Goal: Task Accomplishment & Management: Complete application form

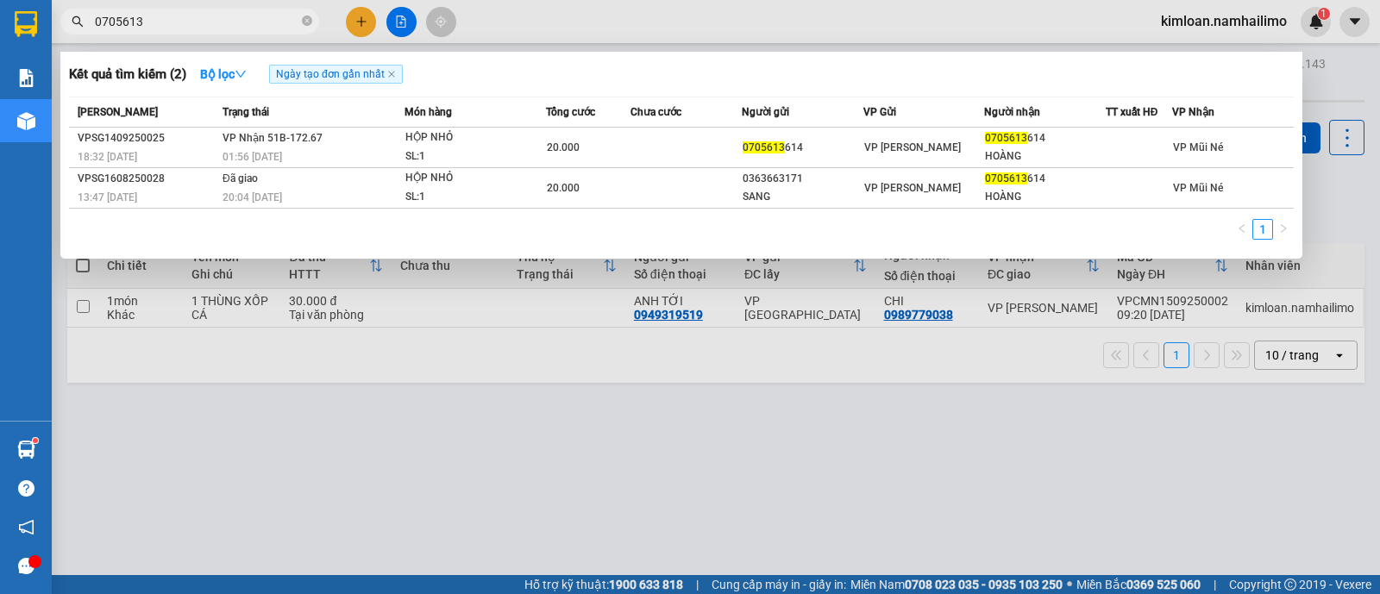
click at [794, 467] on div at bounding box center [690, 297] width 1380 height 594
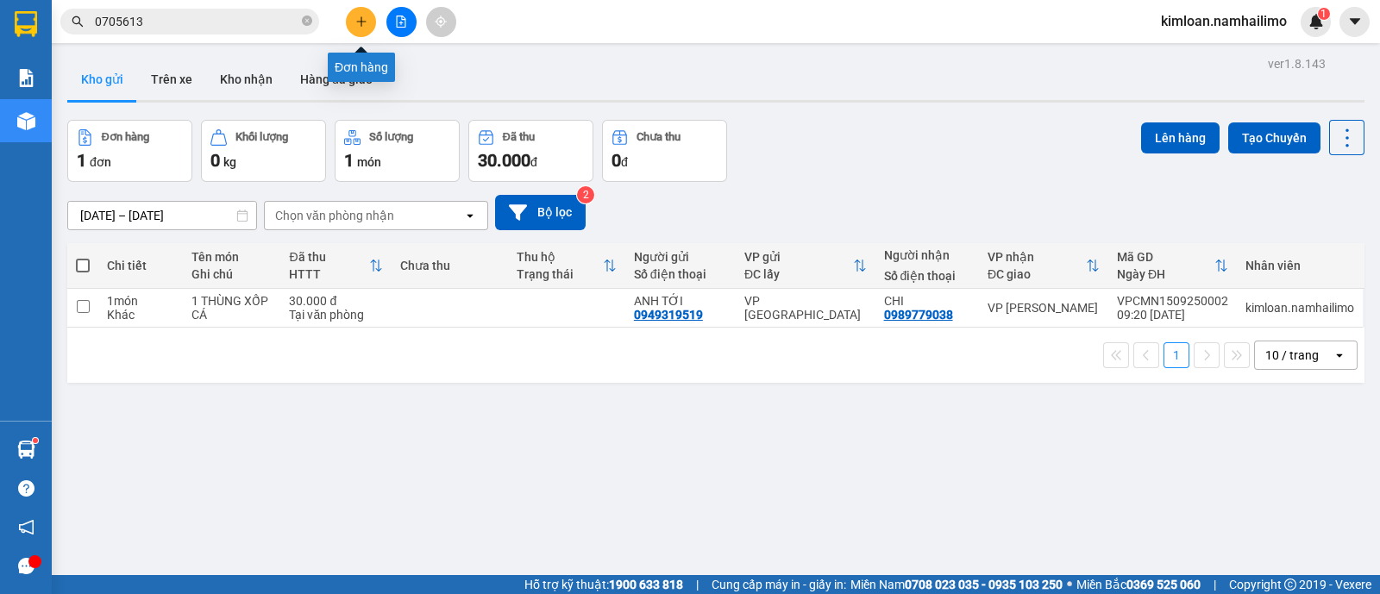
click at [363, 23] on icon "plus" at bounding box center [361, 22] width 12 height 12
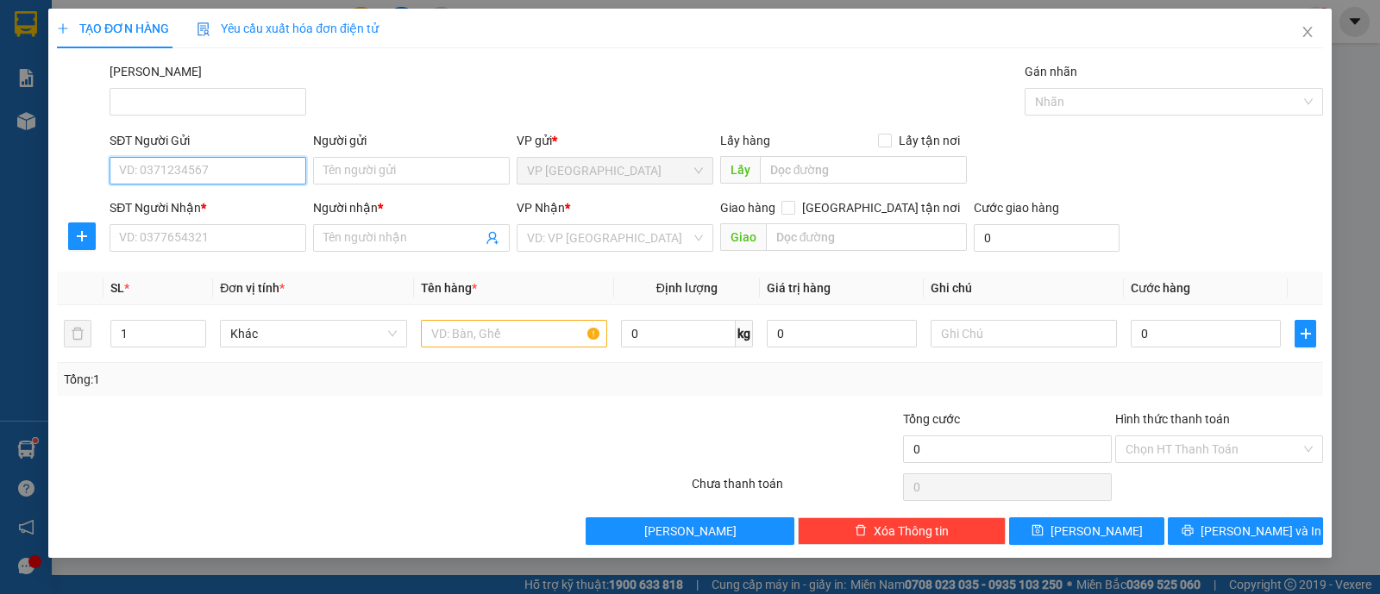
click at [185, 168] on input "SĐT Người Gửi" at bounding box center [208, 171] width 197 height 28
click at [192, 168] on input "SĐT Người Gửi" at bounding box center [208, 171] width 197 height 28
click at [265, 183] on input "SĐT Người Gửi" at bounding box center [208, 171] width 197 height 28
type input "0933194771"
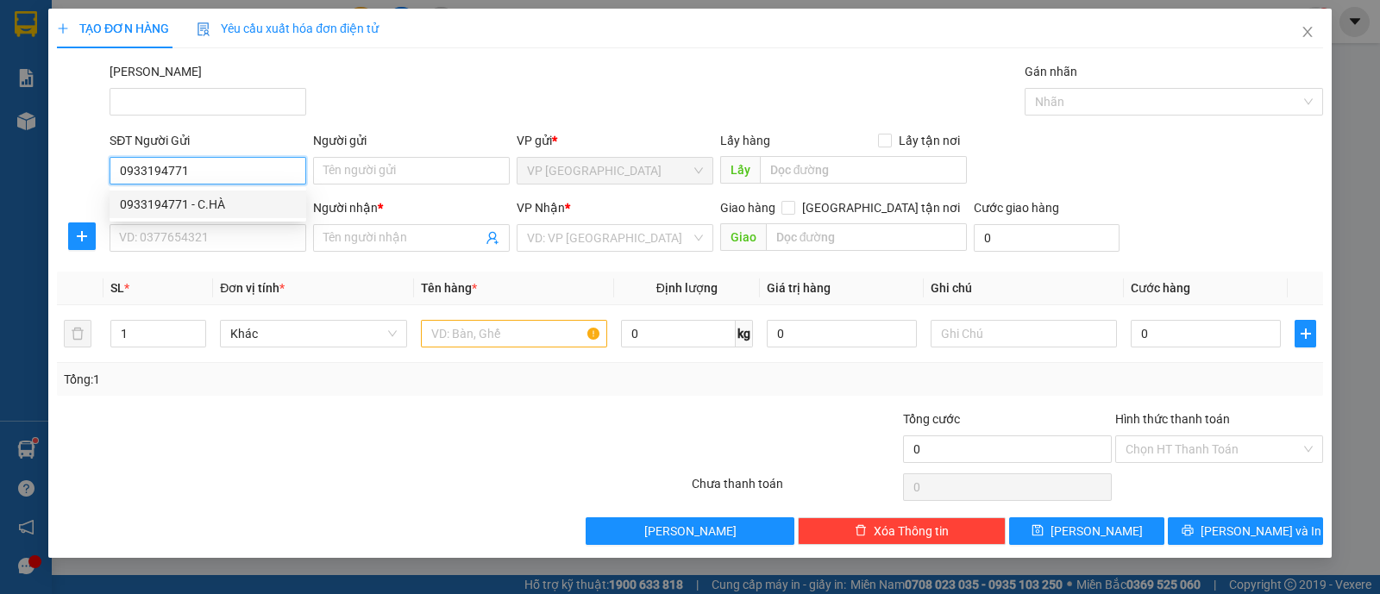
click at [260, 213] on div "0933194771 - C.HÀ" at bounding box center [208, 204] width 176 height 19
type input "C.HÀ"
type input "0906615963"
type input "C.THANH"
type input "40.000"
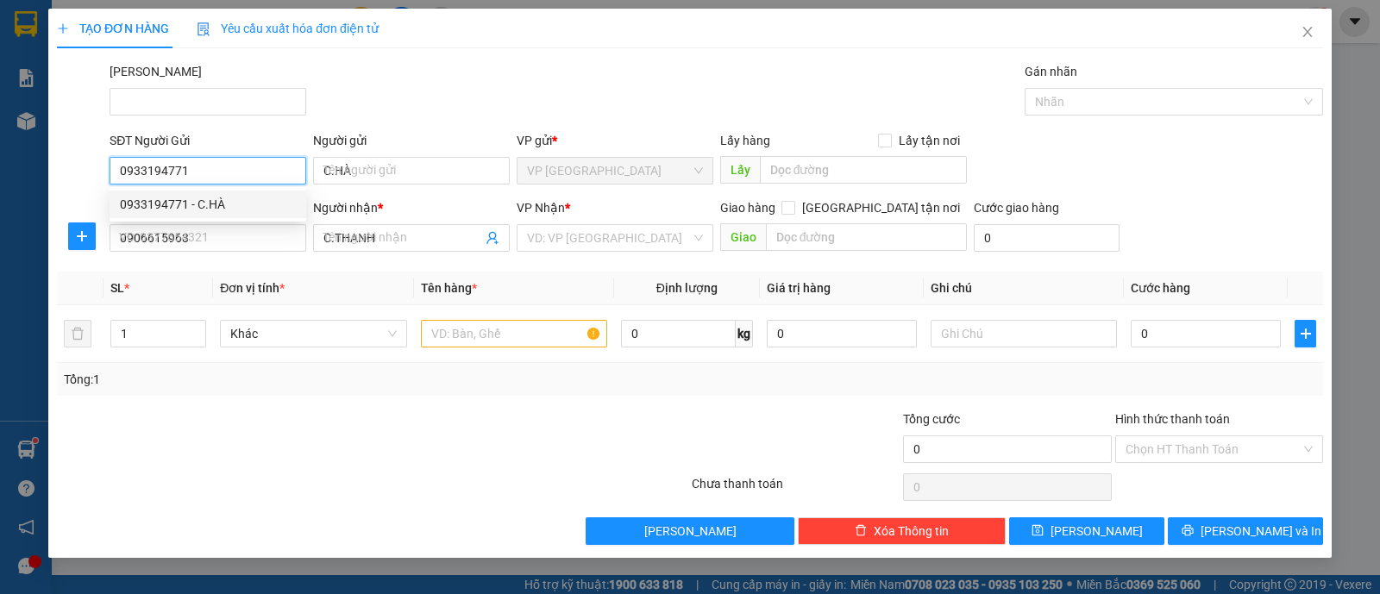
type input "40.000"
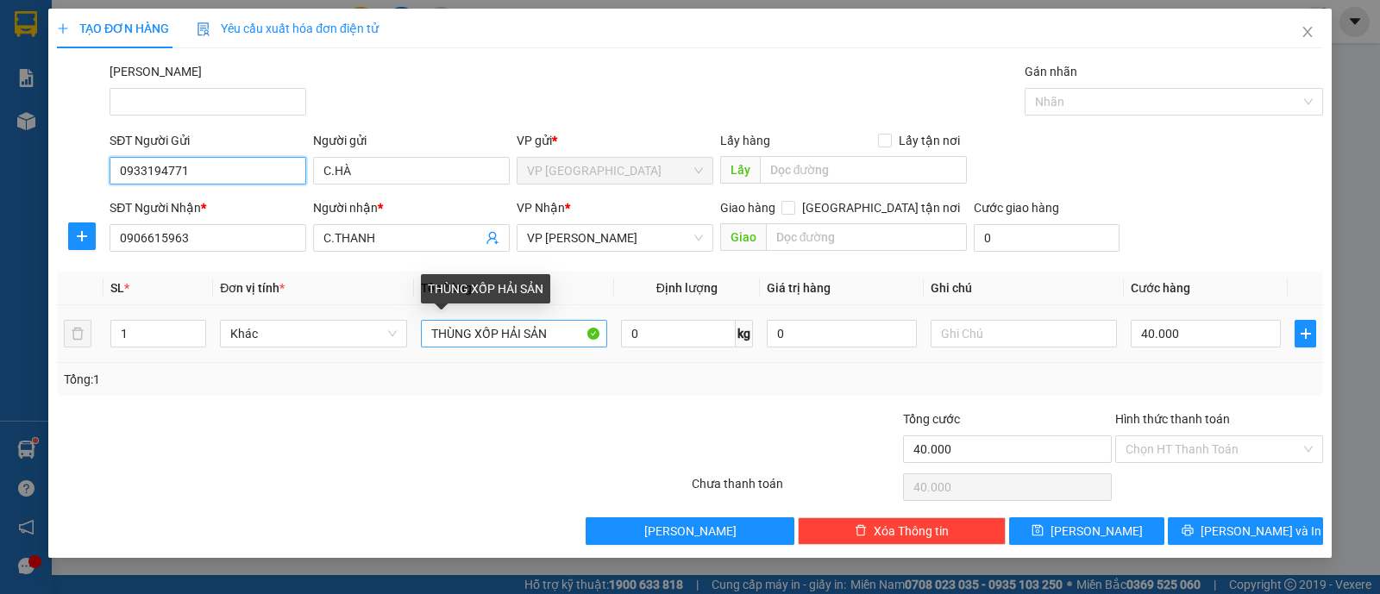
type input "0933194771"
click at [555, 331] on input "THÙNG XỐP HẢI SẢN" at bounding box center [514, 334] width 186 height 28
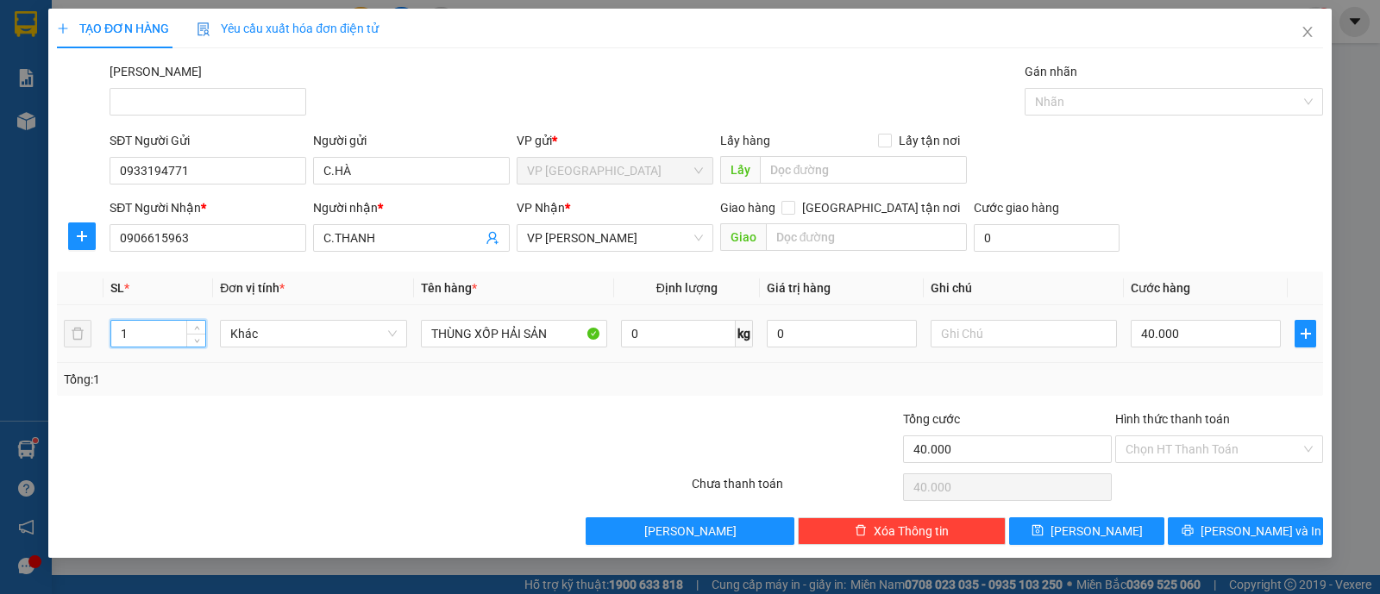
click at [162, 329] on input "1" at bounding box center [158, 334] width 94 height 26
type input "2"
click at [588, 329] on input "THÙNG XỐP HẢI SẢN" at bounding box center [514, 334] width 186 height 28
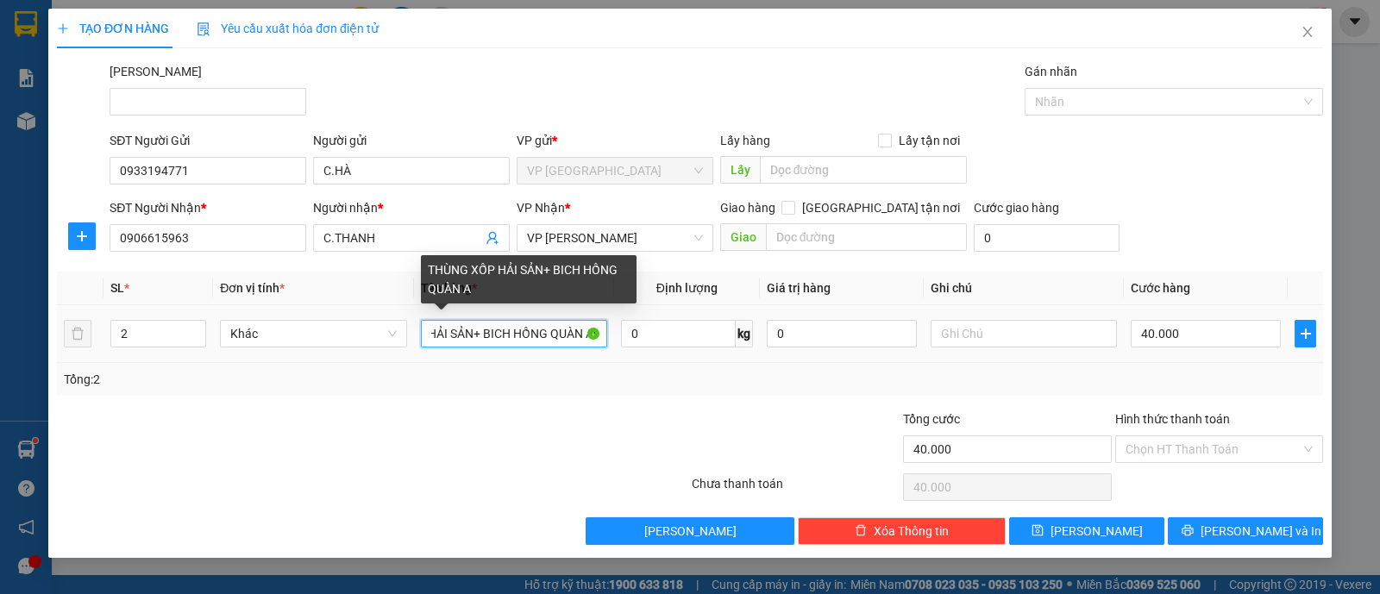
scroll to position [0, 82]
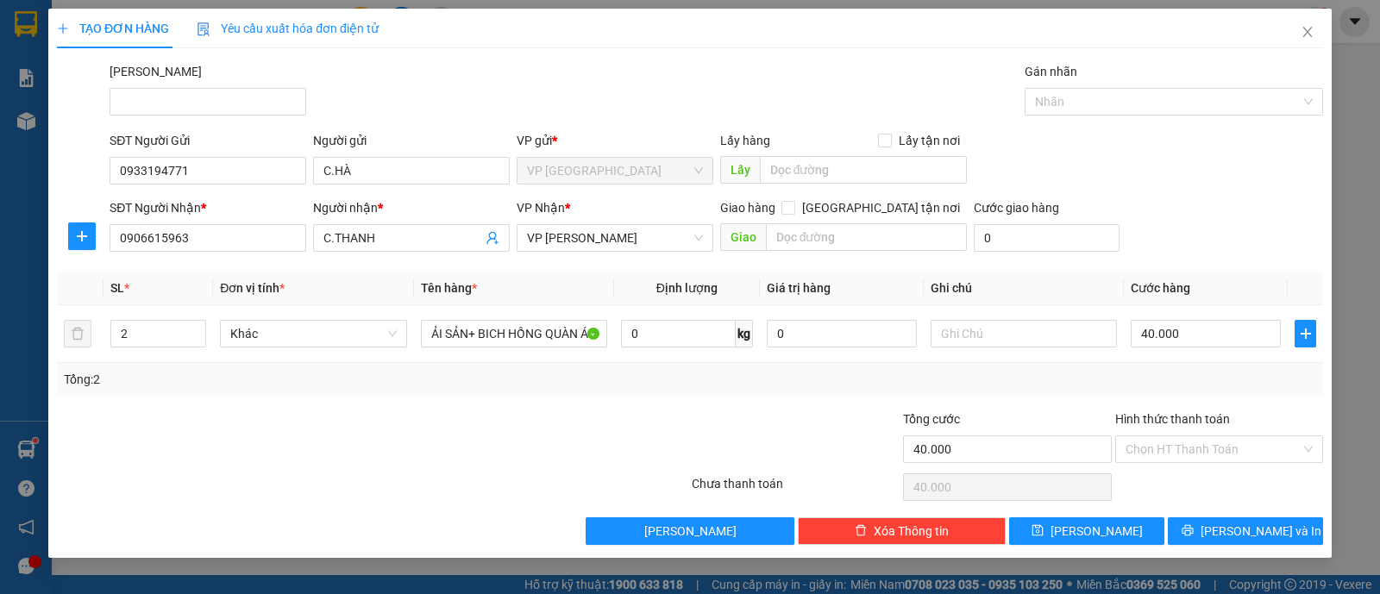
click at [553, 429] on div at bounding box center [584, 440] width 211 height 60
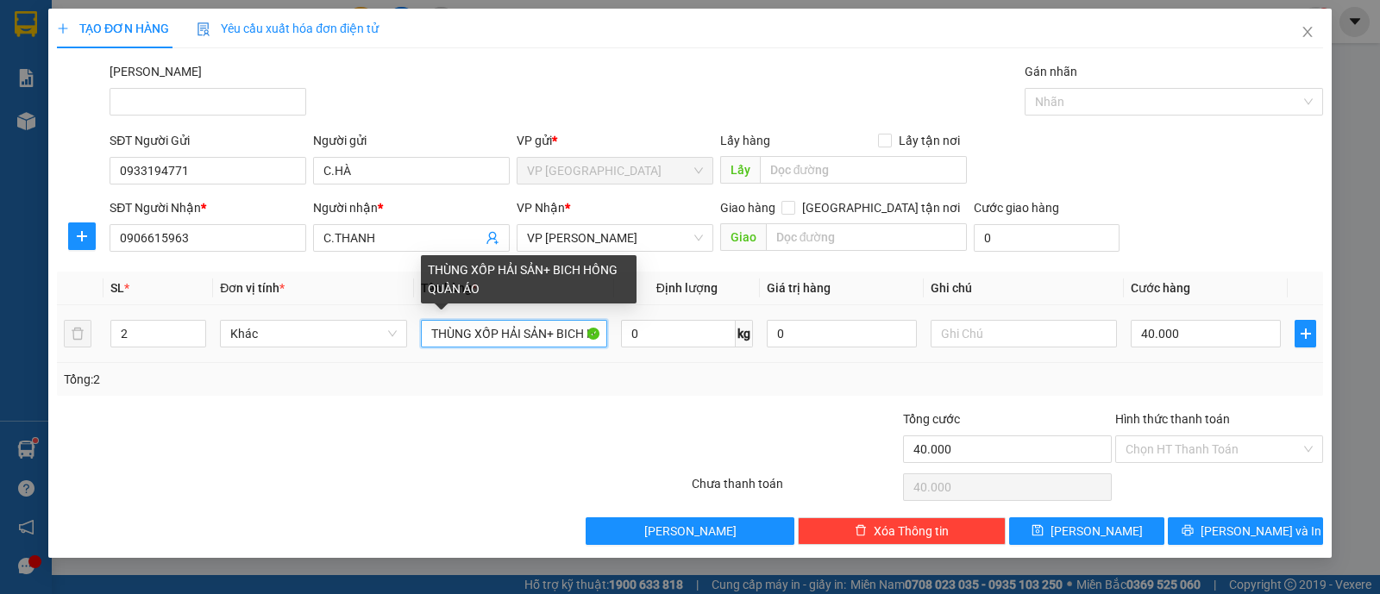
click at [566, 329] on input "THÙNG XỐP HẢI SẢN+ BICH HỒNG QUÀN ÁO" at bounding box center [514, 334] width 186 height 28
type input "THÙNG XỐP HẢI SẢN+ BỊCH HỒNG QUÀN ÁO"
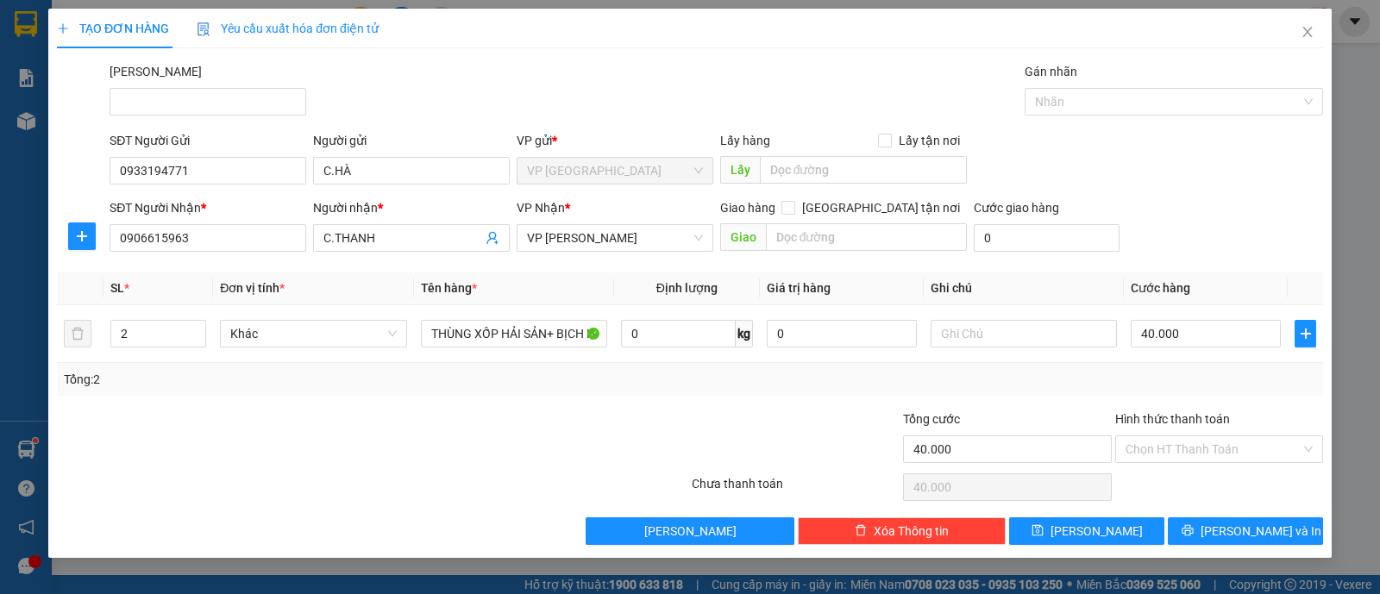
click at [720, 422] on div at bounding box center [795, 440] width 211 height 60
click at [1209, 325] on input "40.000" at bounding box center [1206, 334] width 150 height 28
type input "6"
type input "00.006"
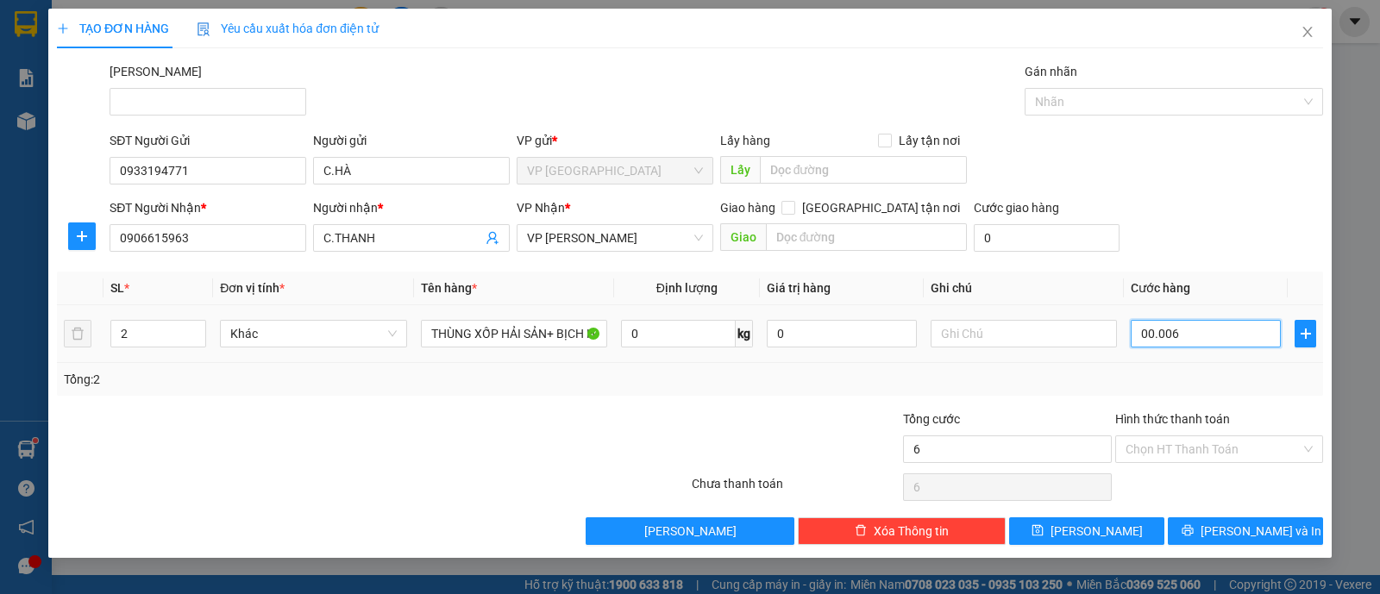
type input "60"
type input "00.000.060"
type input "60.000"
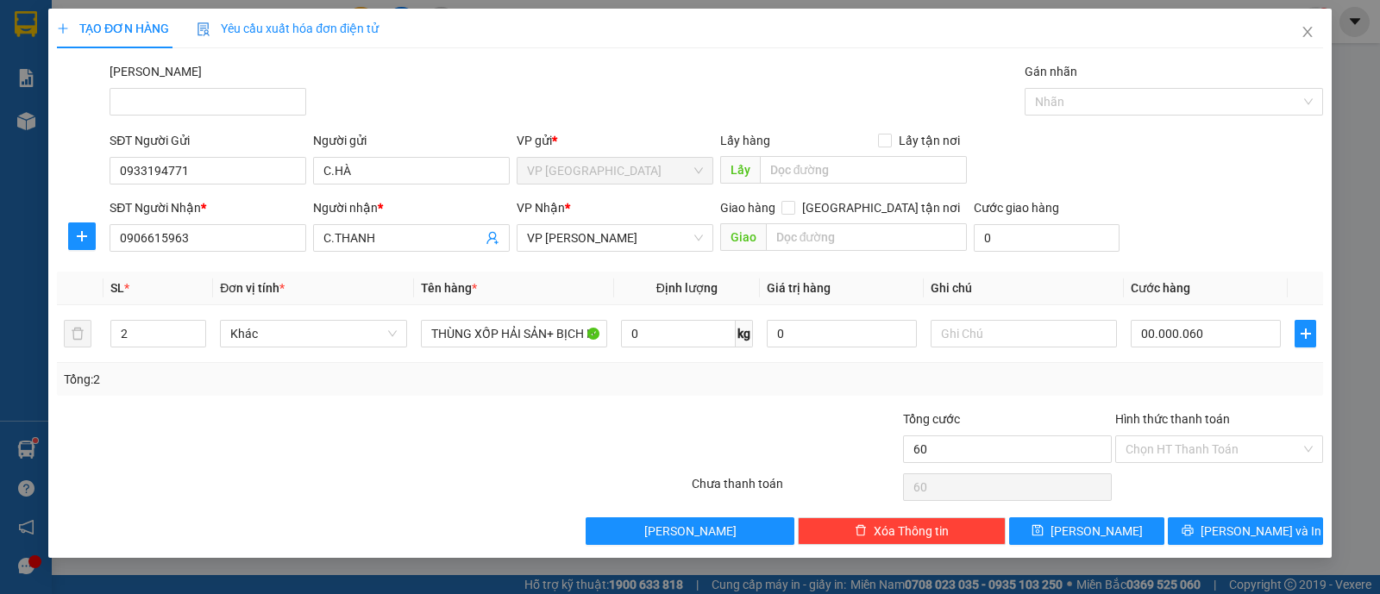
type input "60.000"
click at [1251, 384] on div "Tổng: 2" at bounding box center [690, 379] width 1252 height 19
click at [1207, 442] on input "Hình thức thanh toán" at bounding box center [1212, 449] width 175 height 26
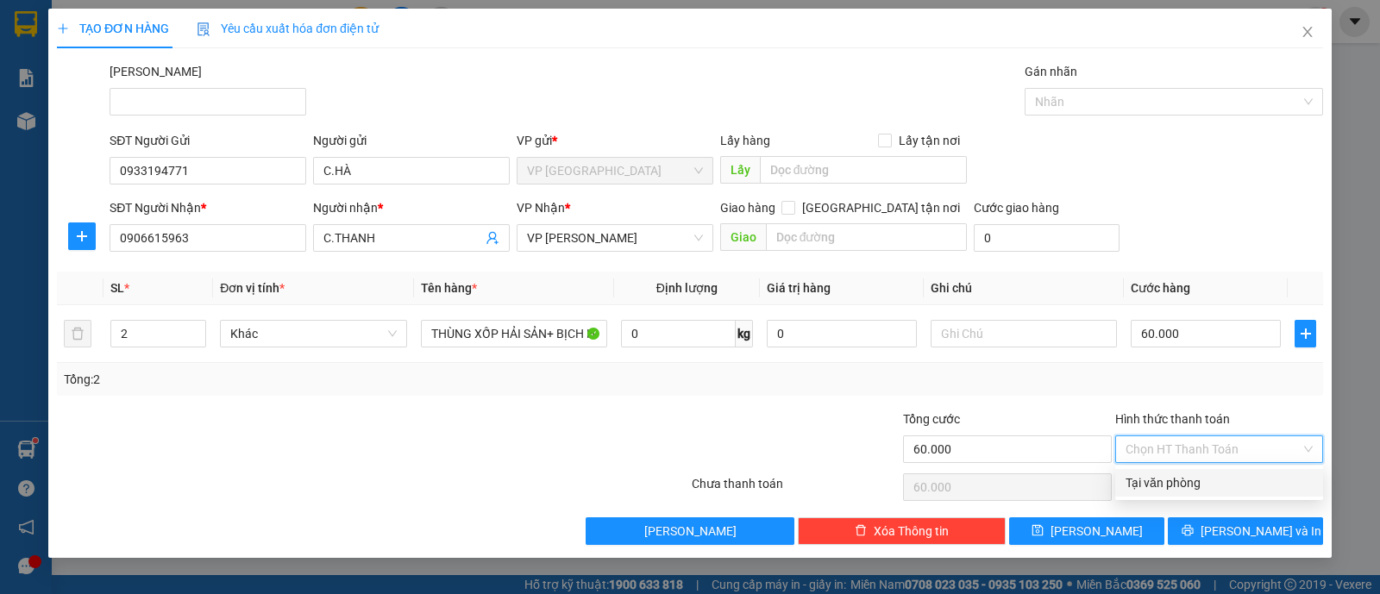
click at [1200, 492] on div "Tại văn phòng" at bounding box center [1218, 482] width 187 height 19
type input "0"
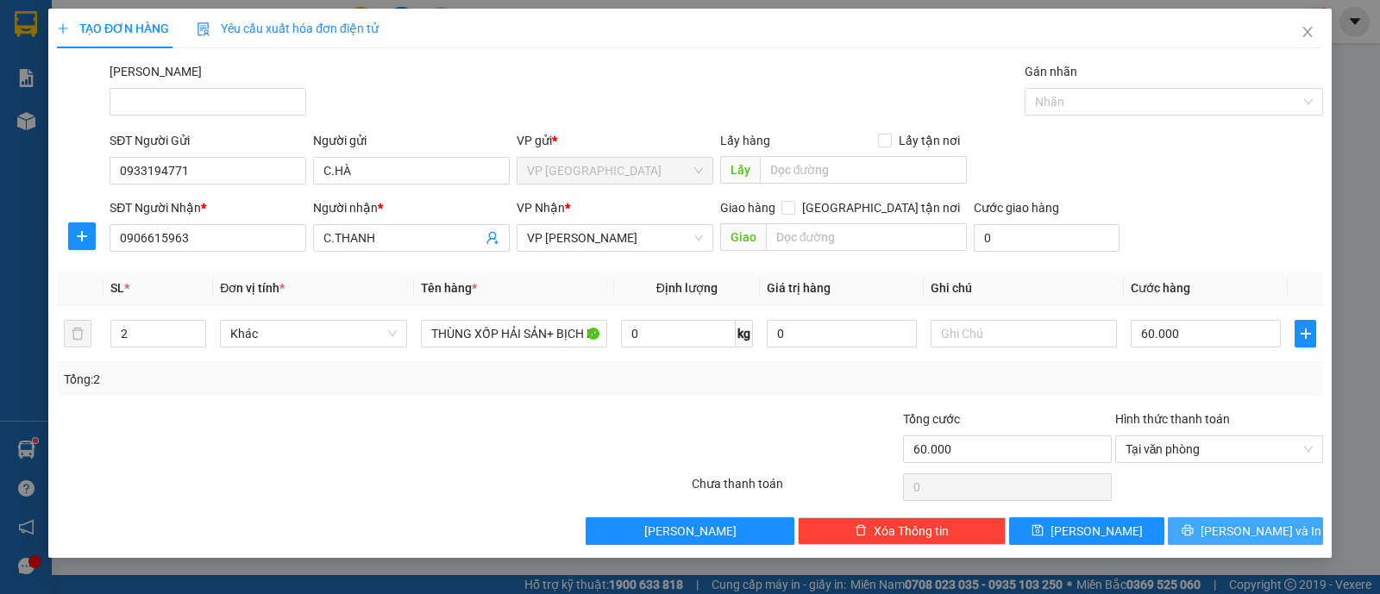
click at [1207, 527] on button "[PERSON_NAME] và In" at bounding box center [1245, 531] width 155 height 28
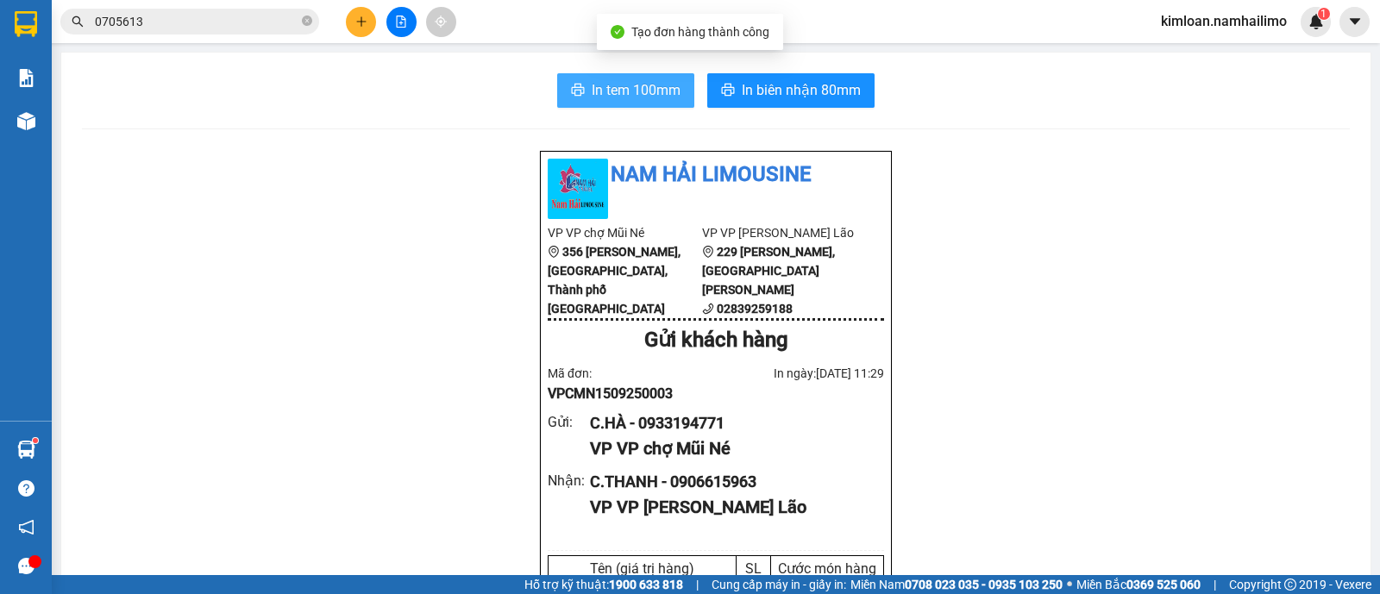
click at [634, 91] on span "In tem 100mm" at bounding box center [636, 90] width 89 height 22
click at [671, 436] on div "C.HÀ - 0933194771" at bounding box center [730, 423] width 280 height 24
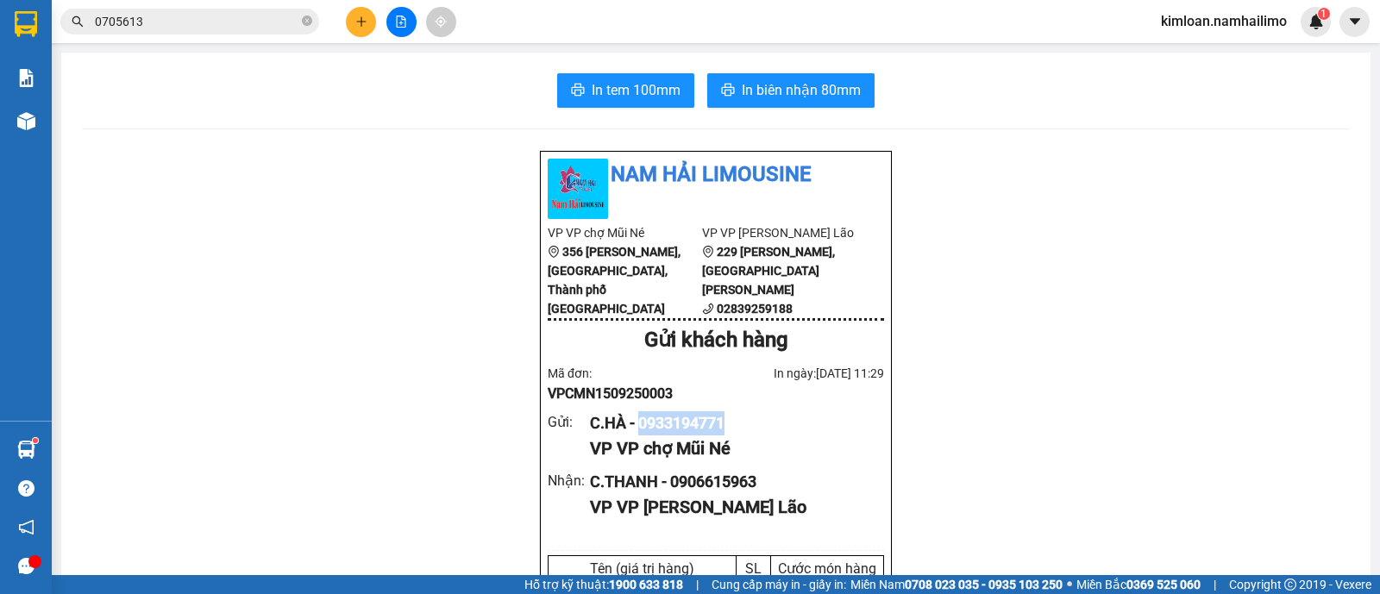
click at [671, 436] on div "C.HÀ - 0933194771" at bounding box center [730, 423] width 280 height 24
copy div "0933194771"
click at [806, 82] on span "In biên nhận 80mm" at bounding box center [801, 90] width 119 height 22
click at [366, 35] on button at bounding box center [361, 22] width 30 height 30
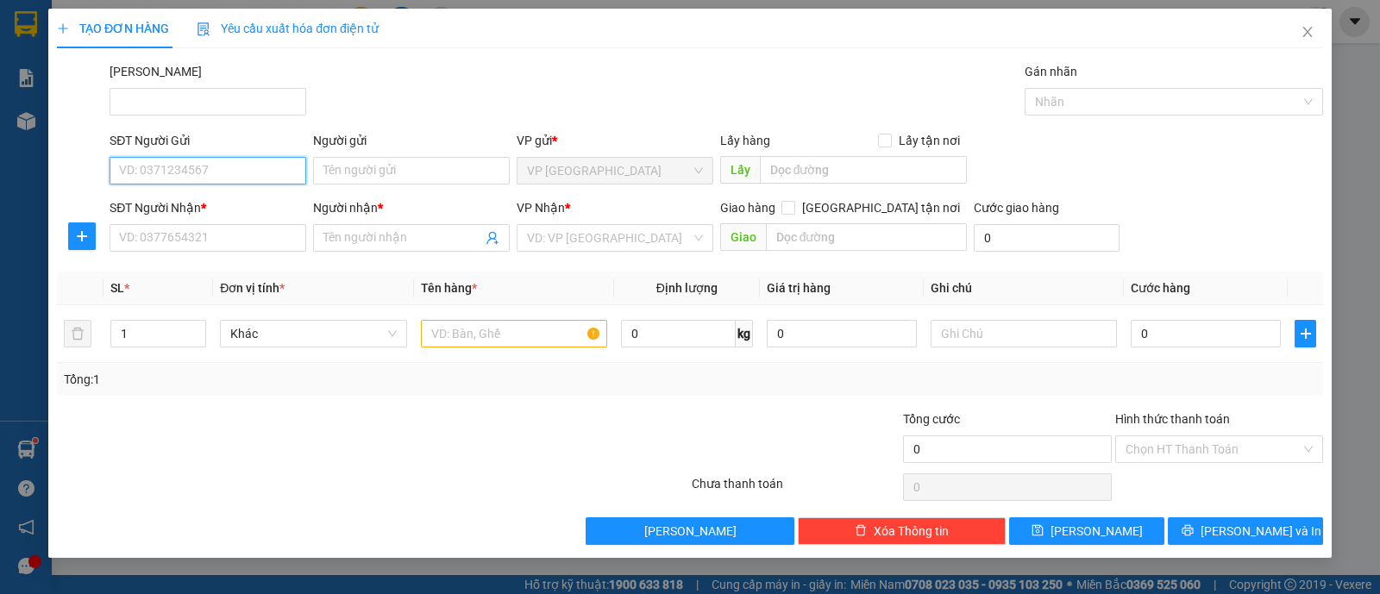
click at [244, 164] on input "SĐT Người Gửi" at bounding box center [208, 171] width 197 height 28
click at [235, 211] on div "0943453539 - C.LINH" at bounding box center [208, 204] width 176 height 19
type input "0943453539"
type input "C.LINH"
type input "0908894525"
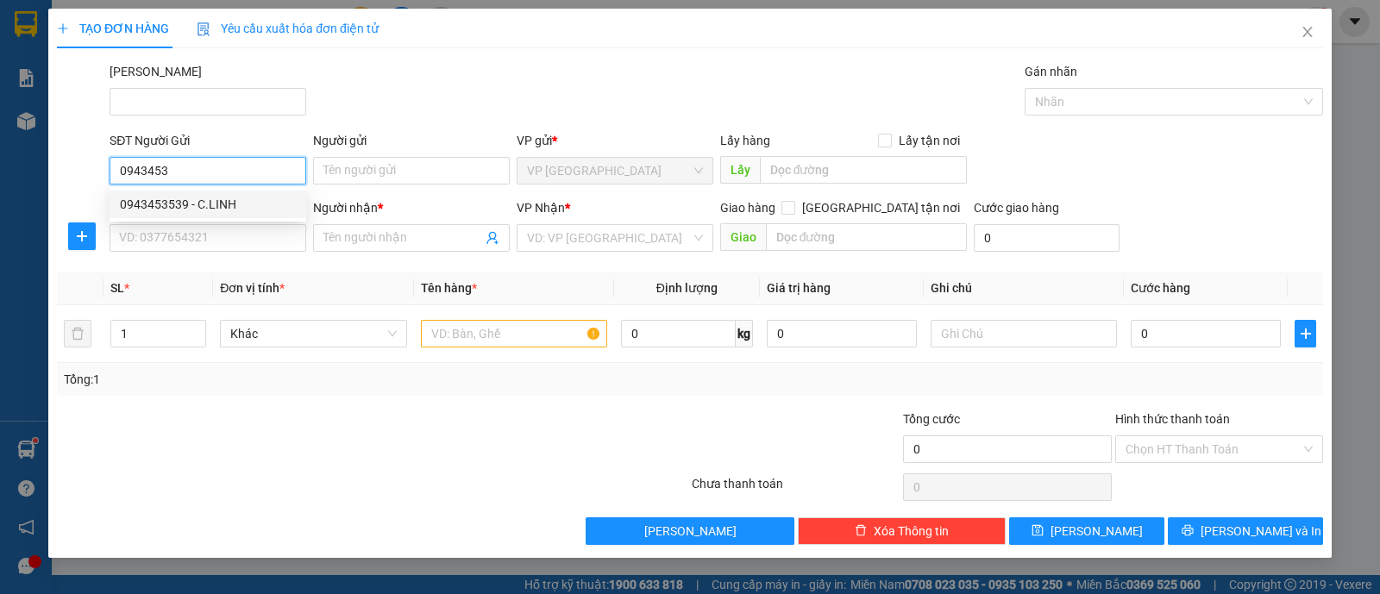
type input "LỆ - SỐ ĐT BỊ SAI 0765773248"
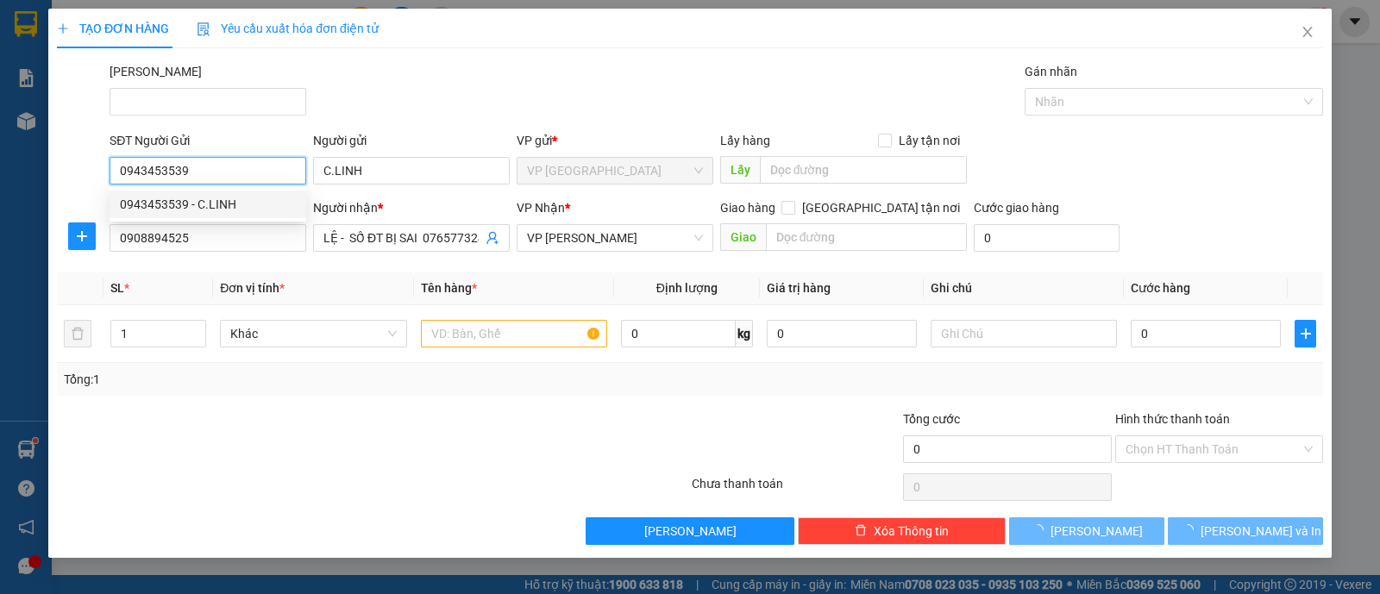
type input "70.000"
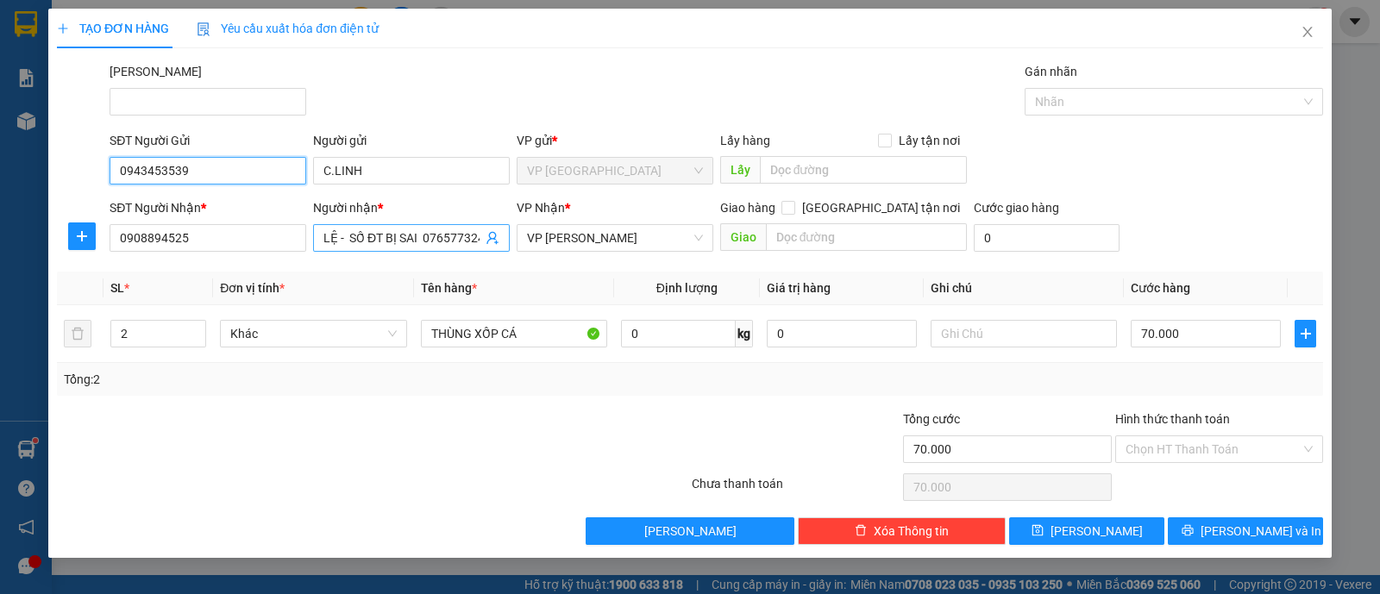
type input "0943453539"
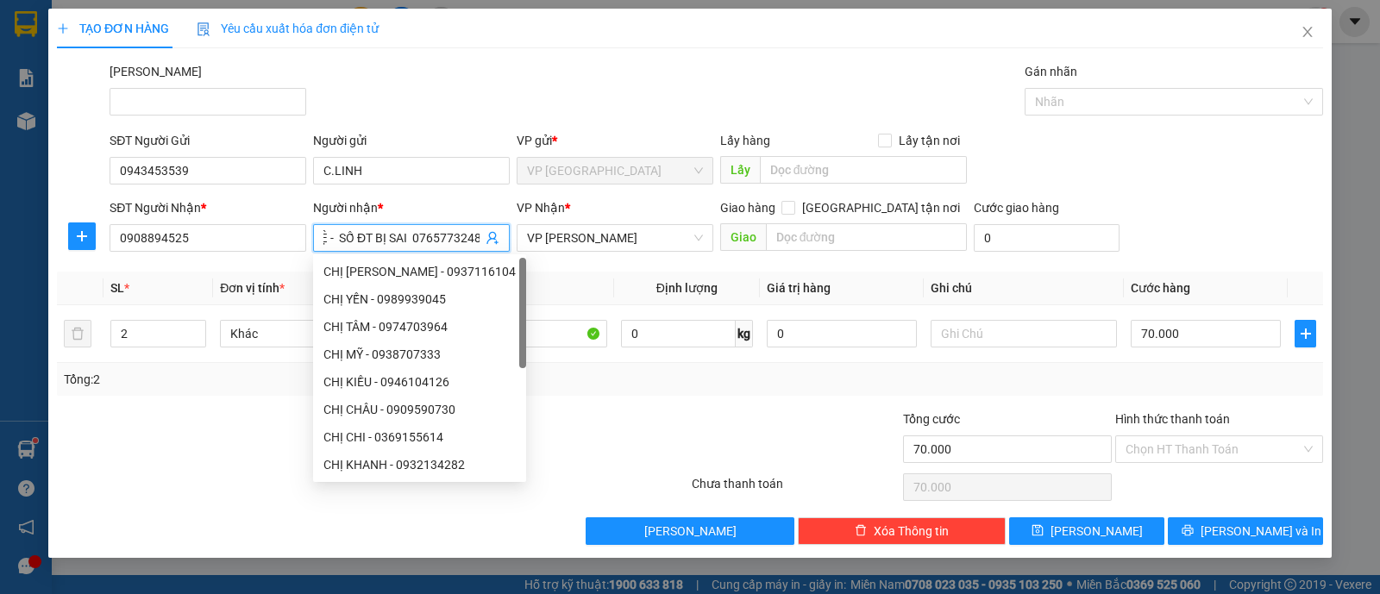
drag, startPoint x: 322, startPoint y: 237, endPoint x: 362, endPoint y: 237, distance: 40.5
click at [362, 237] on span "LỆ - SỐ ĐT BỊ SAI 0765773248" at bounding box center [411, 238] width 197 height 28
drag, startPoint x: 326, startPoint y: 238, endPoint x: 791, endPoint y: 256, distance: 465.2
click at [791, 256] on div "SĐT Người Nhận * 0908894525 Người nhận * LỆ - SỐ ĐT BỊ SAI 0765773248 VP Nhận *…" at bounding box center [716, 228] width 1220 height 60
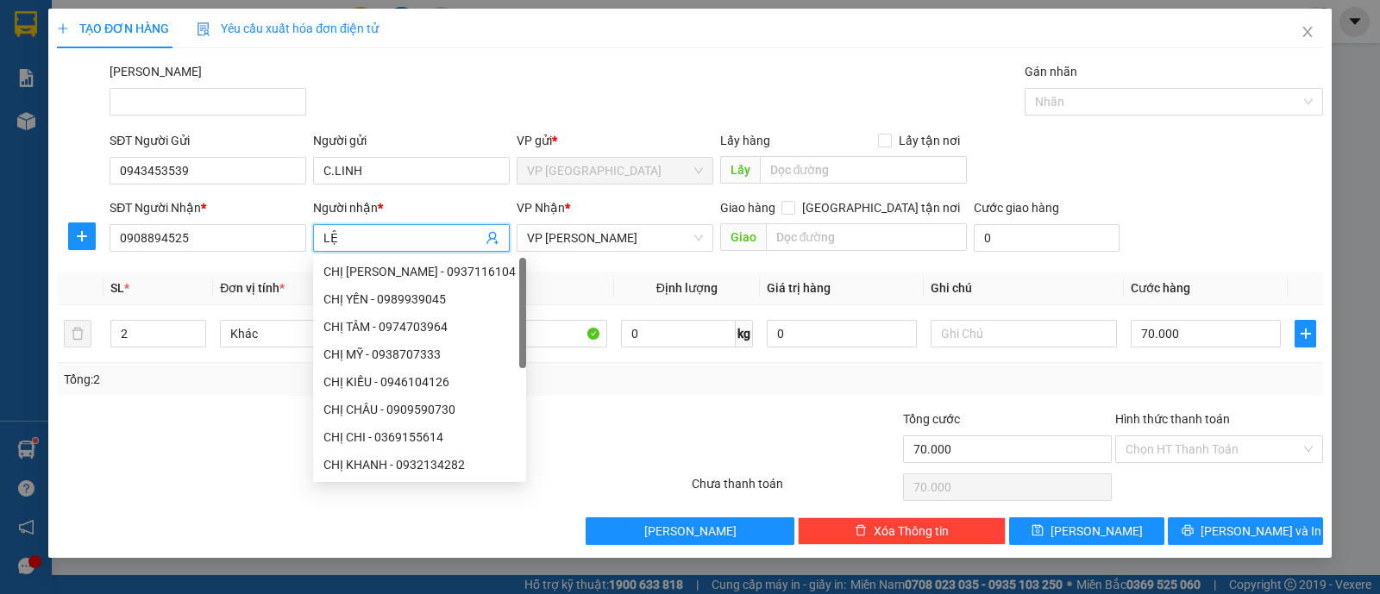
type input "L"
type input "HƯƠNG"
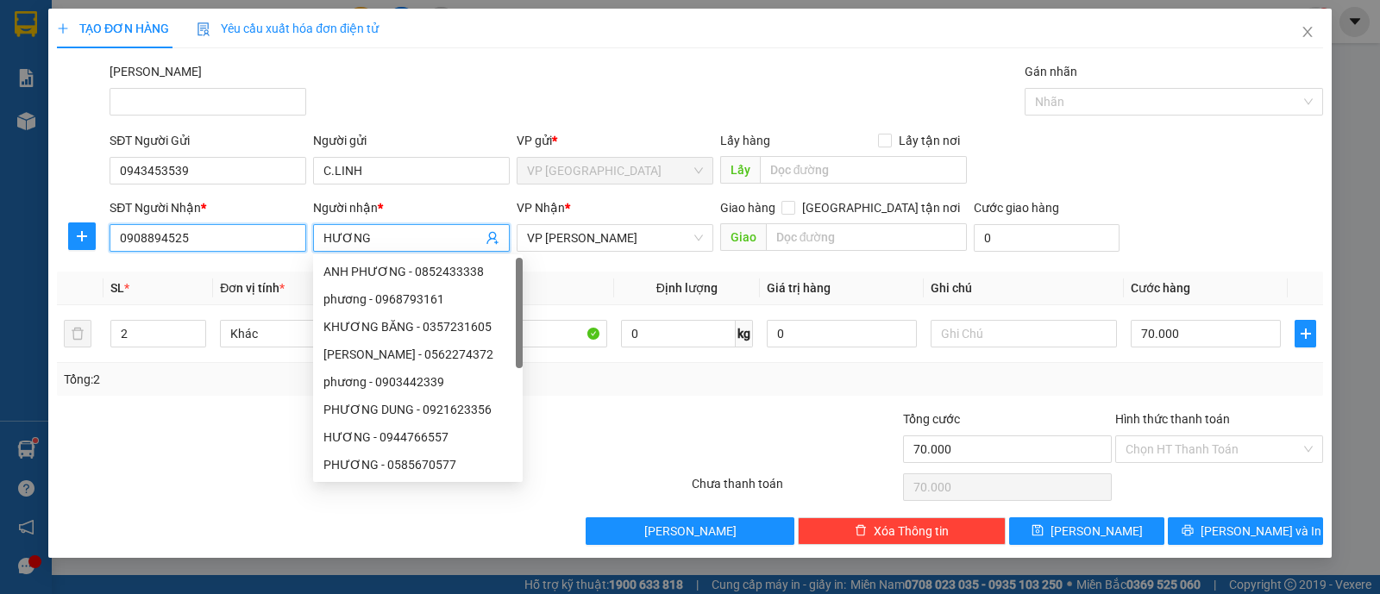
click at [223, 235] on input "0908894525" at bounding box center [208, 238] width 197 height 28
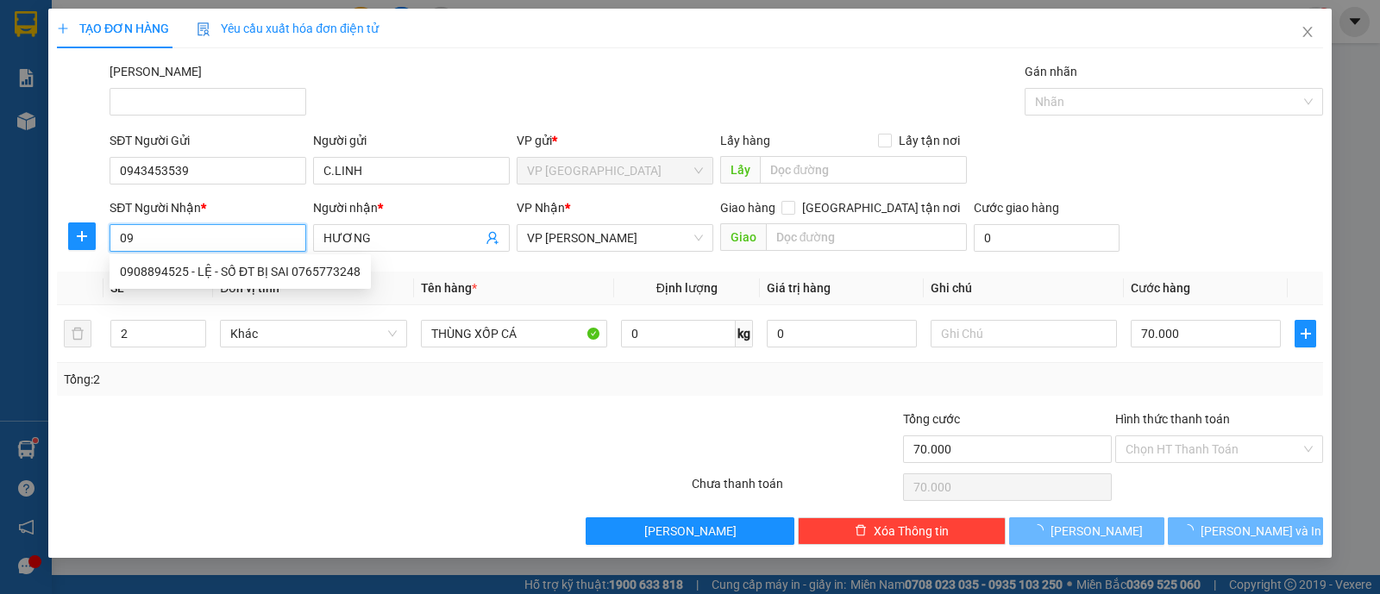
type input "0"
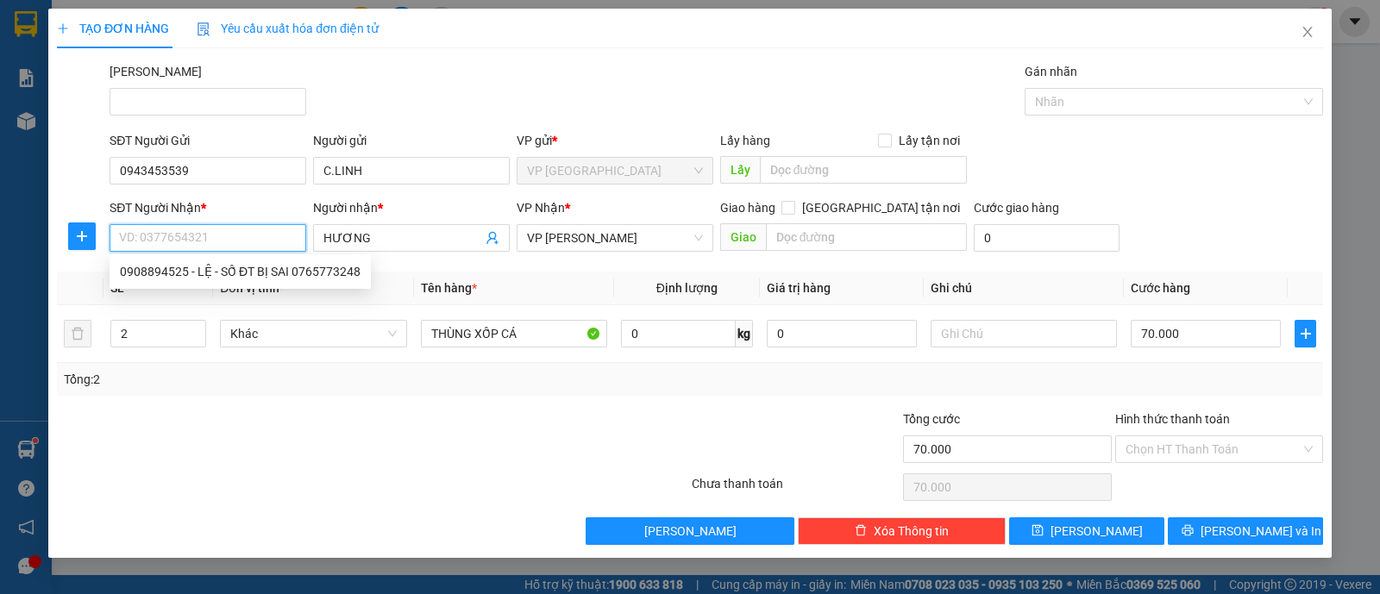
click at [223, 235] on input "SĐT Người Nhận *" at bounding box center [208, 238] width 197 height 28
type input "0936010839"
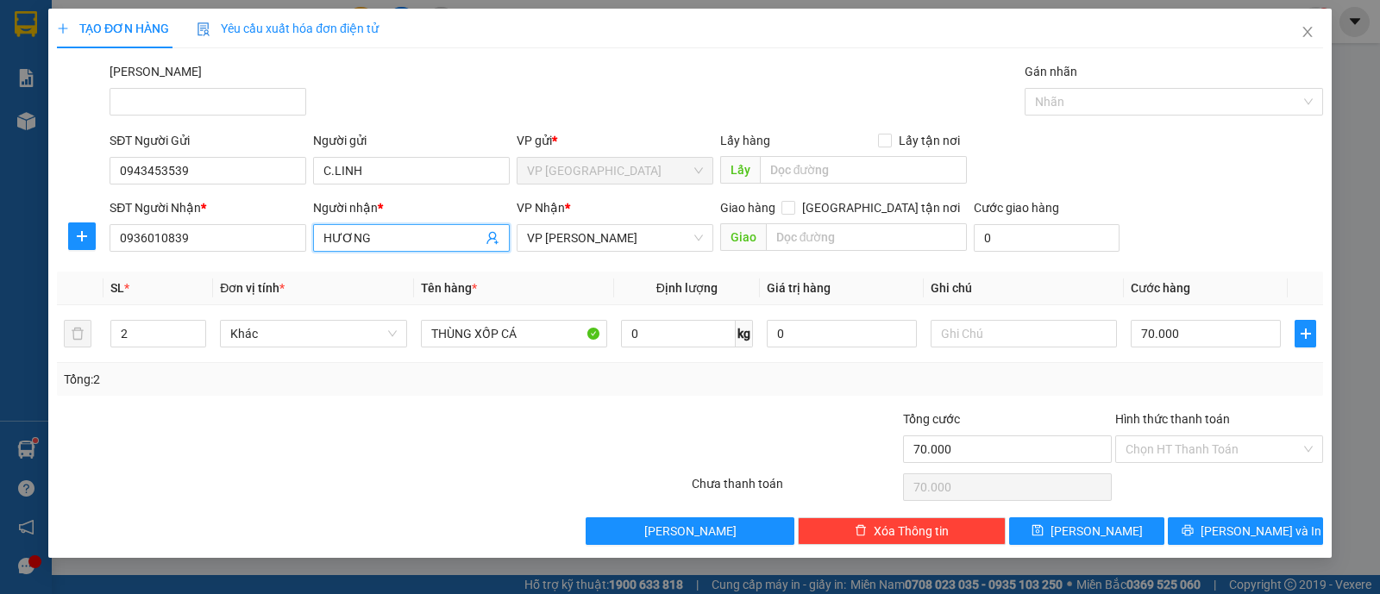
click at [443, 235] on input "HƯƠNG" at bounding box center [402, 238] width 159 height 19
type input "HƯƠNG 0844761982"
click at [450, 403] on div "Transit Pickup Surcharge Ids Transit Deliver Surcharge Ids Transit Deliver Surc…" at bounding box center [690, 303] width 1266 height 483
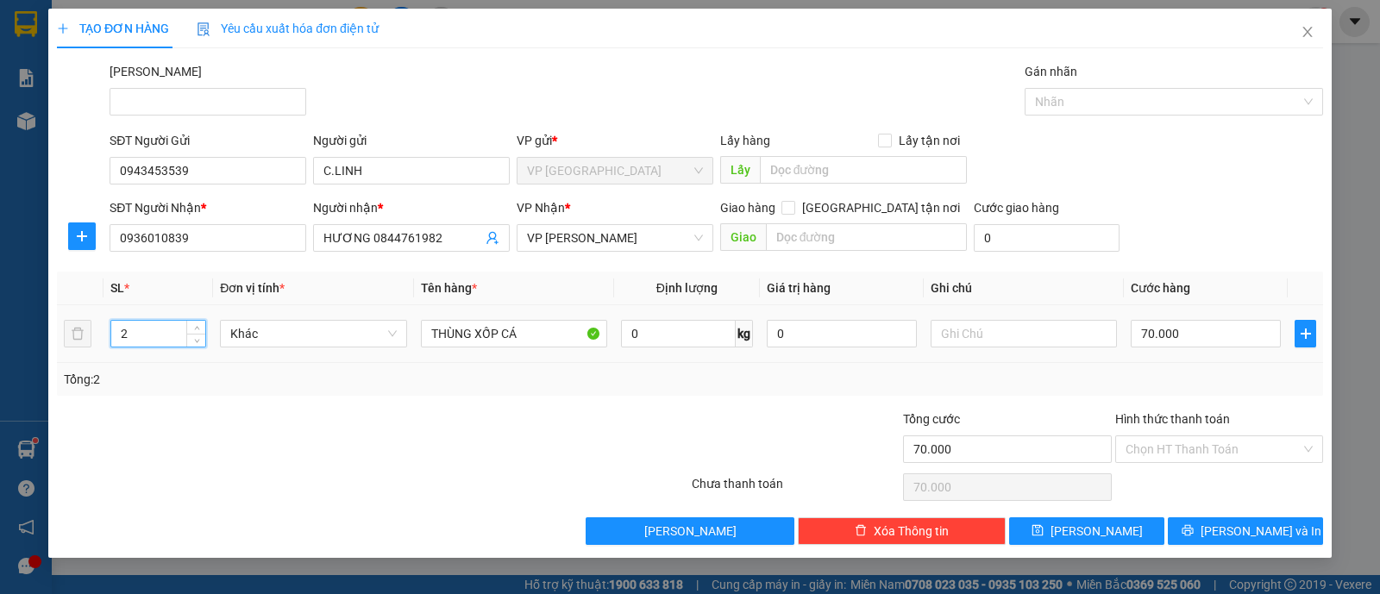
click at [174, 329] on input "2" at bounding box center [158, 334] width 94 height 26
type input "1"
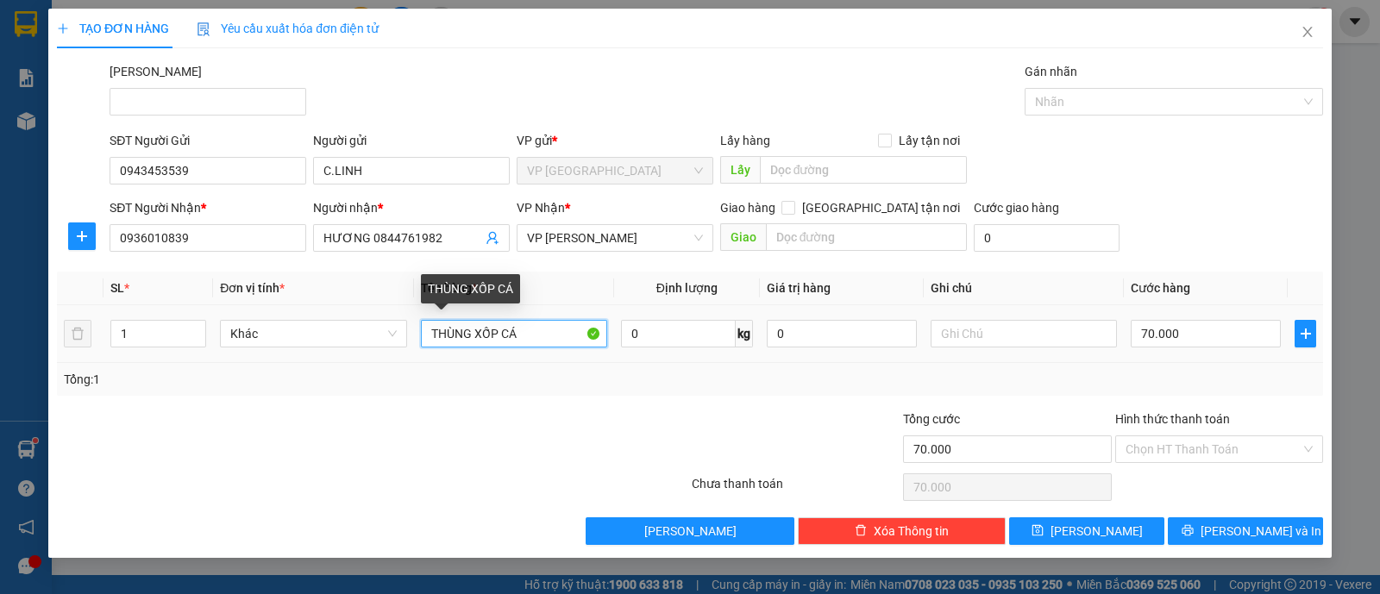
click at [561, 333] on input "THÙNG XỐP CÁ" at bounding box center [514, 334] width 186 height 28
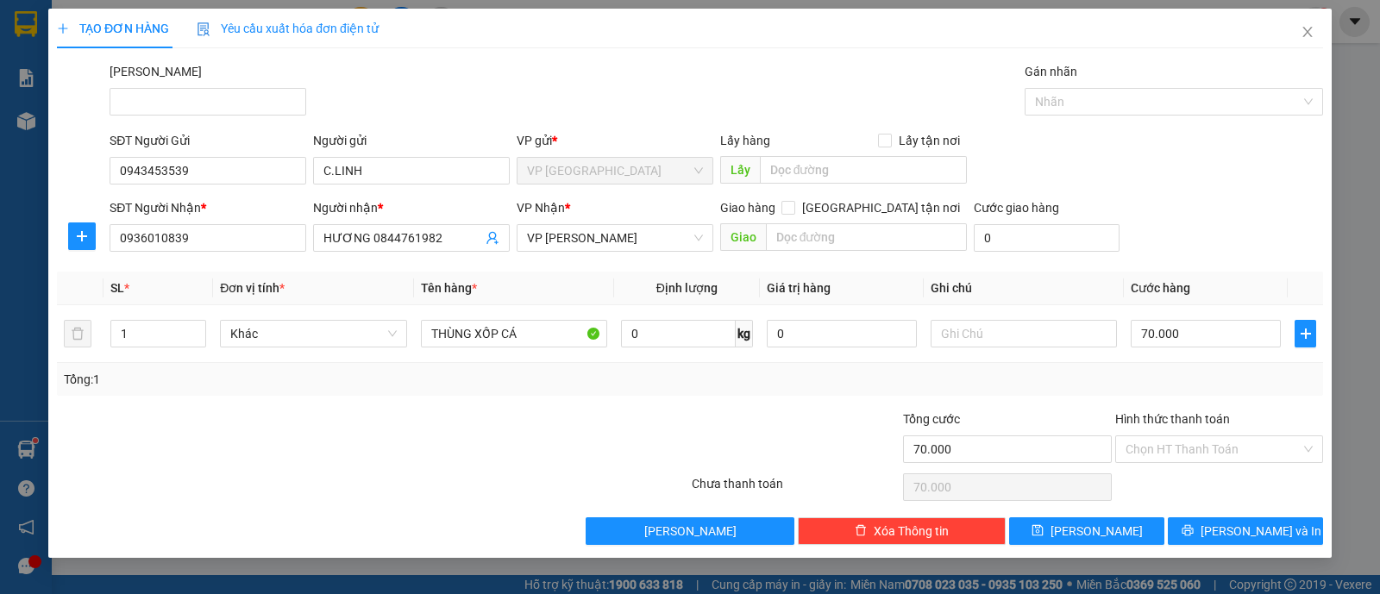
click at [670, 470] on div at bounding box center [372, 487] width 635 height 34
click at [1229, 347] on div "70.000" at bounding box center [1206, 334] width 150 height 34
click at [1216, 344] on input "70.000" at bounding box center [1206, 334] width 150 height 28
type input "0"
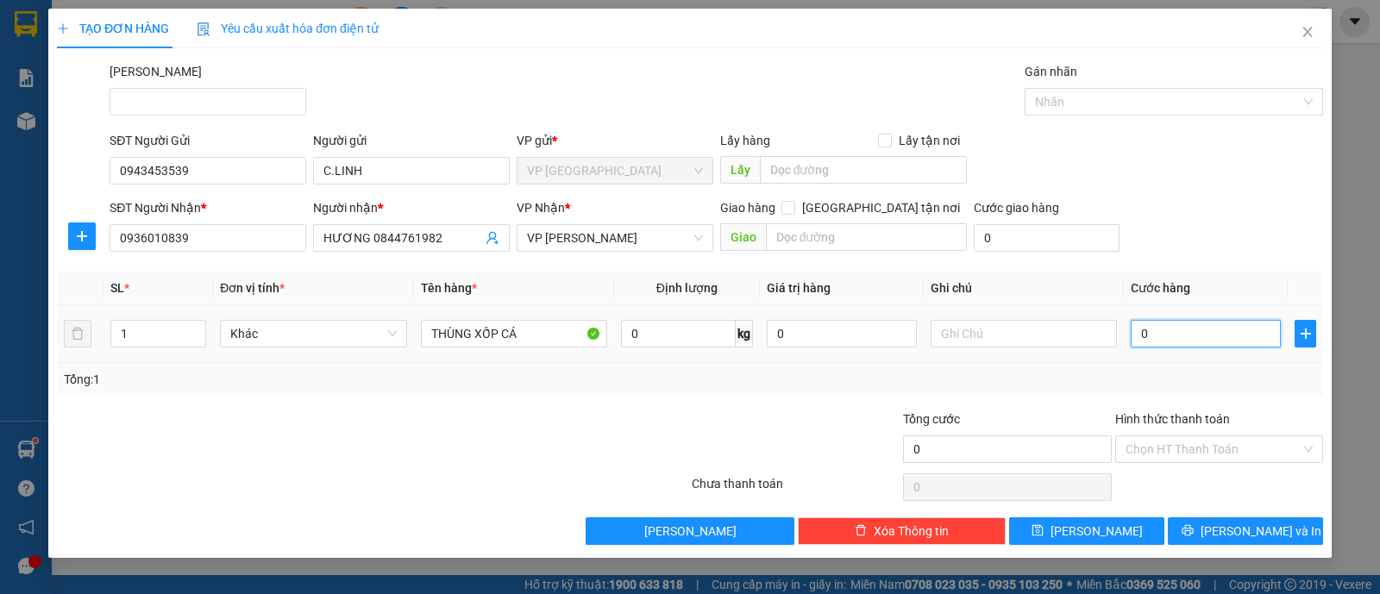
type input "0"
type input "8"
type input "008"
type input "80"
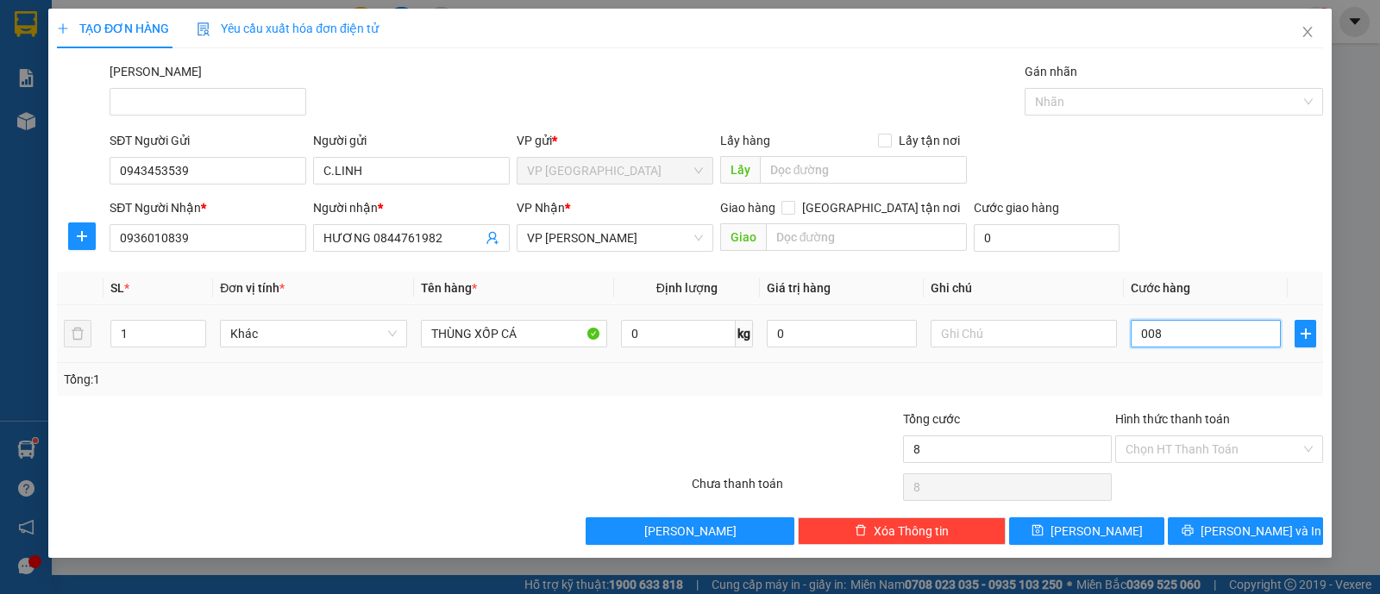
type input "80"
type input "0.080"
type input "80.000"
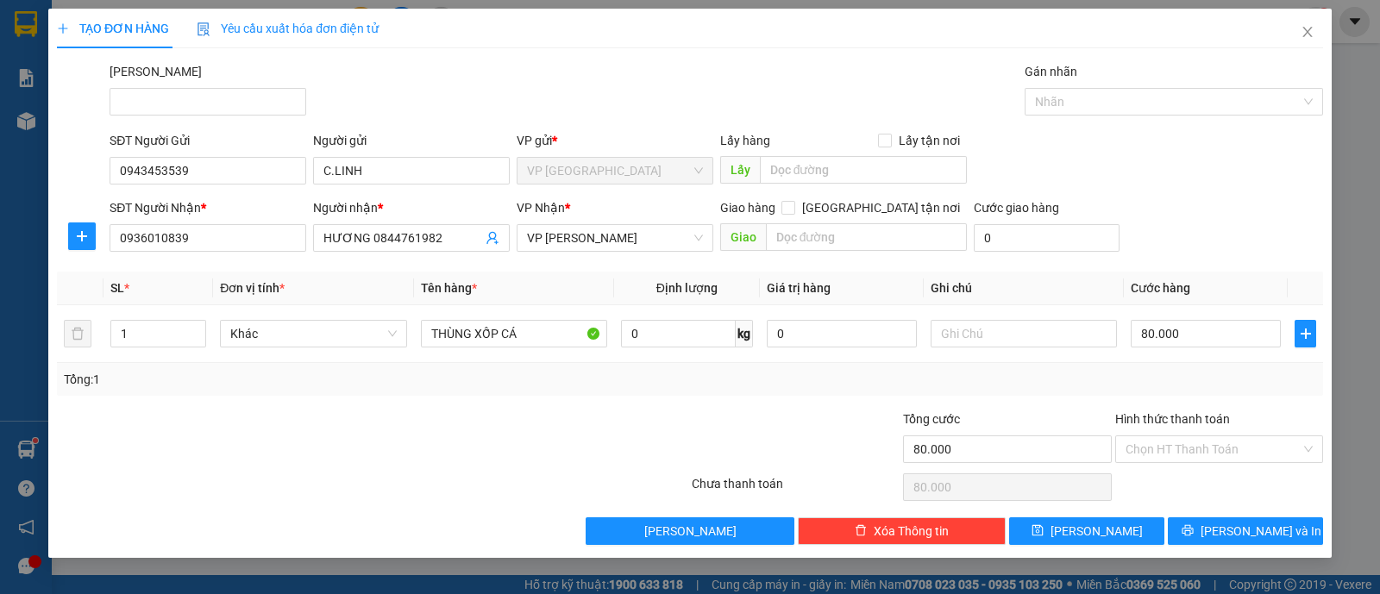
click at [1198, 364] on div "Tổng: 1" at bounding box center [690, 379] width 1266 height 33
click at [1226, 454] on input "Hình thức thanh toán" at bounding box center [1212, 449] width 175 height 26
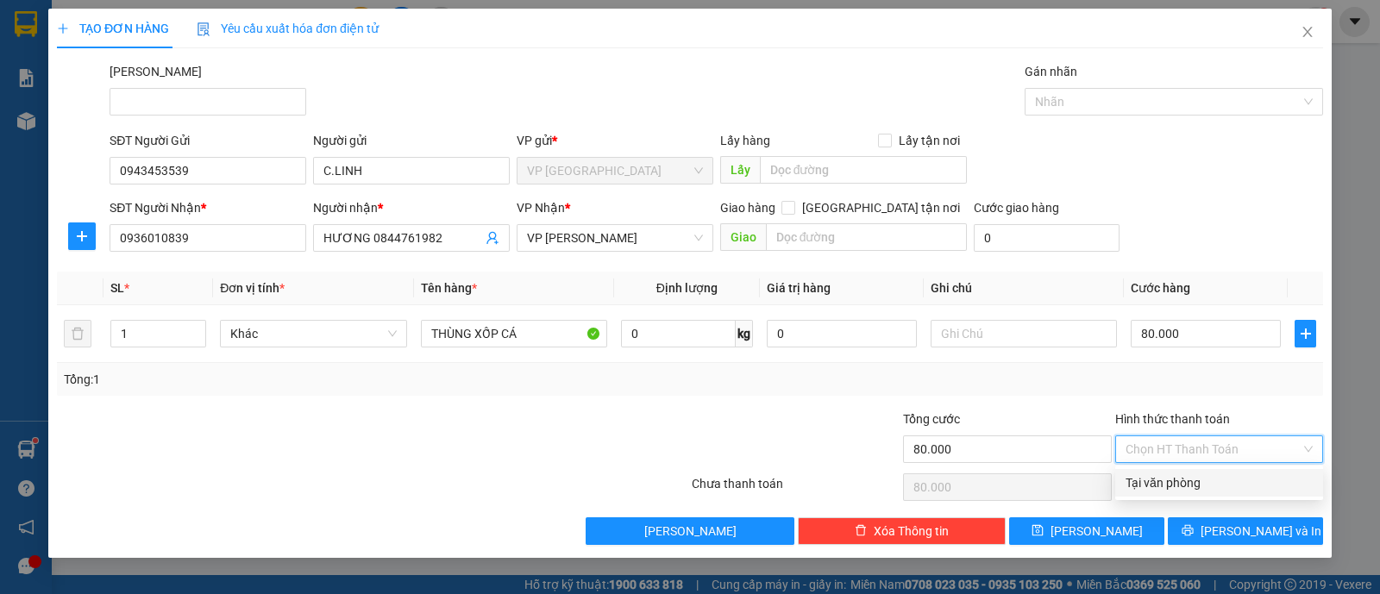
click at [1194, 485] on div "Tại văn phòng" at bounding box center [1218, 482] width 187 height 19
type input "0"
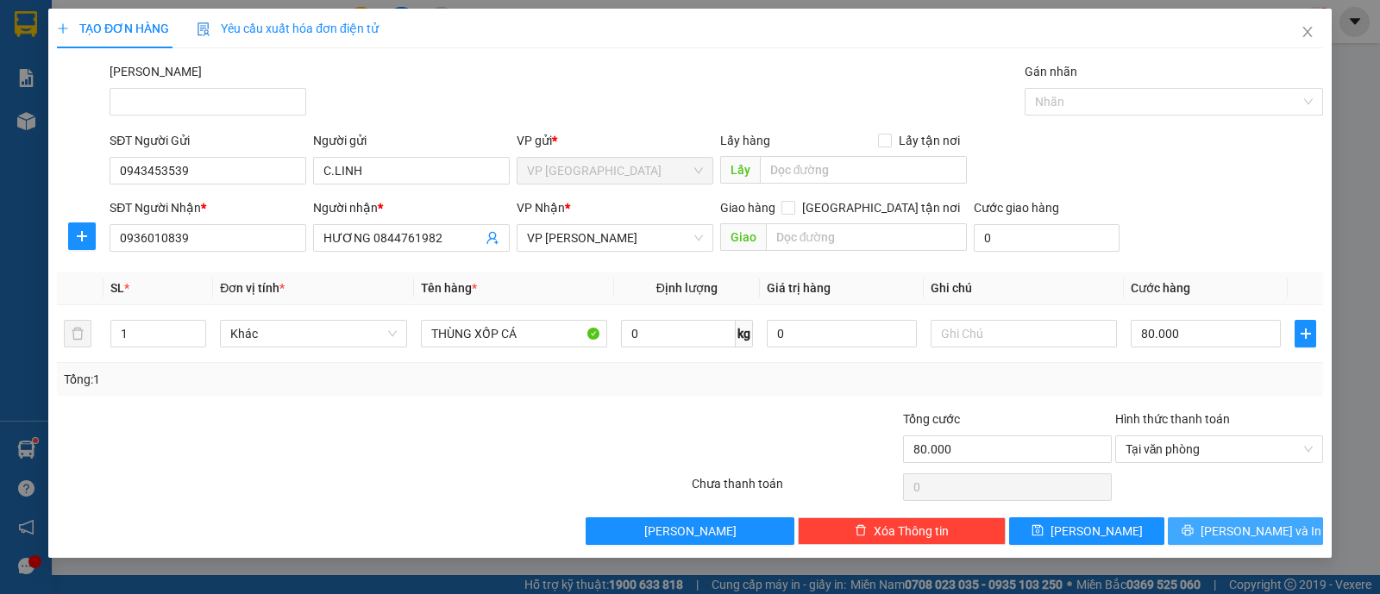
click at [1213, 523] on button "[PERSON_NAME] và In" at bounding box center [1245, 531] width 155 height 28
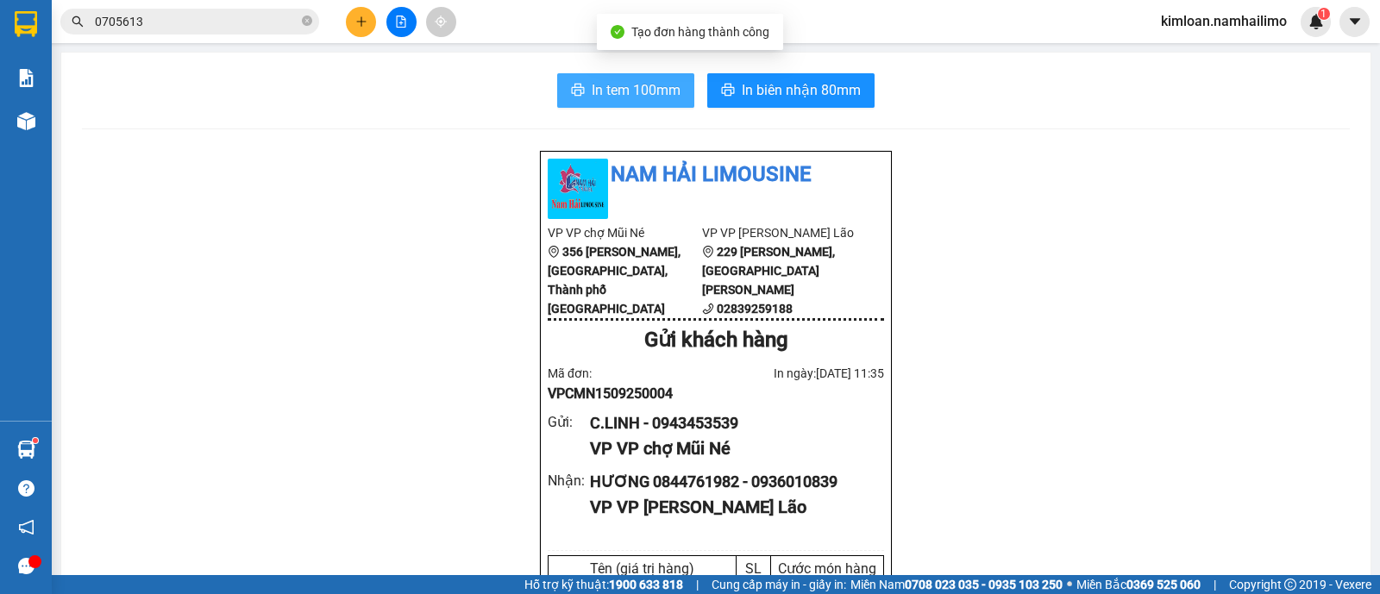
click at [655, 78] on button "In tem 100mm" at bounding box center [625, 90] width 137 height 34
click at [703, 494] on div "HƯƠNG 0844761982 - 0936010839" at bounding box center [730, 482] width 280 height 24
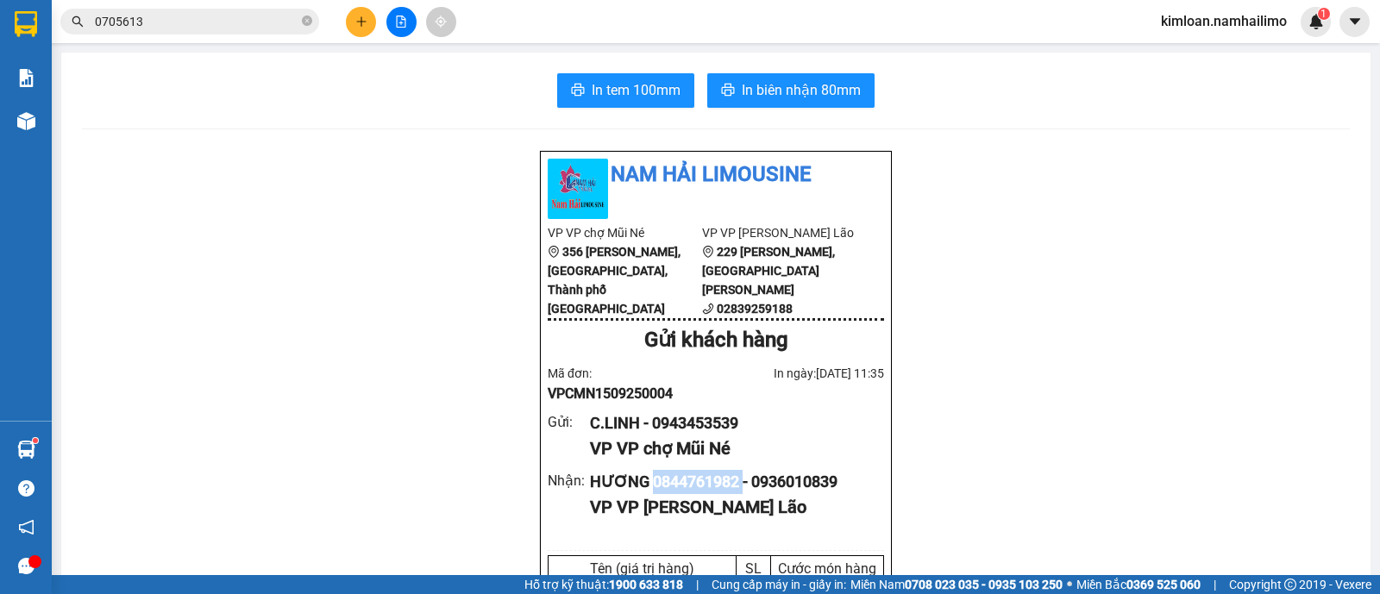
click at [703, 494] on div "HƯƠNG 0844761982 - 0936010839" at bounding box center [730, 482] width 280 height 24
copy div "0844761982"
click at [799, 78] on button "In biên nhận 80mm" at bounding box center [790, 90] width 167 height 34
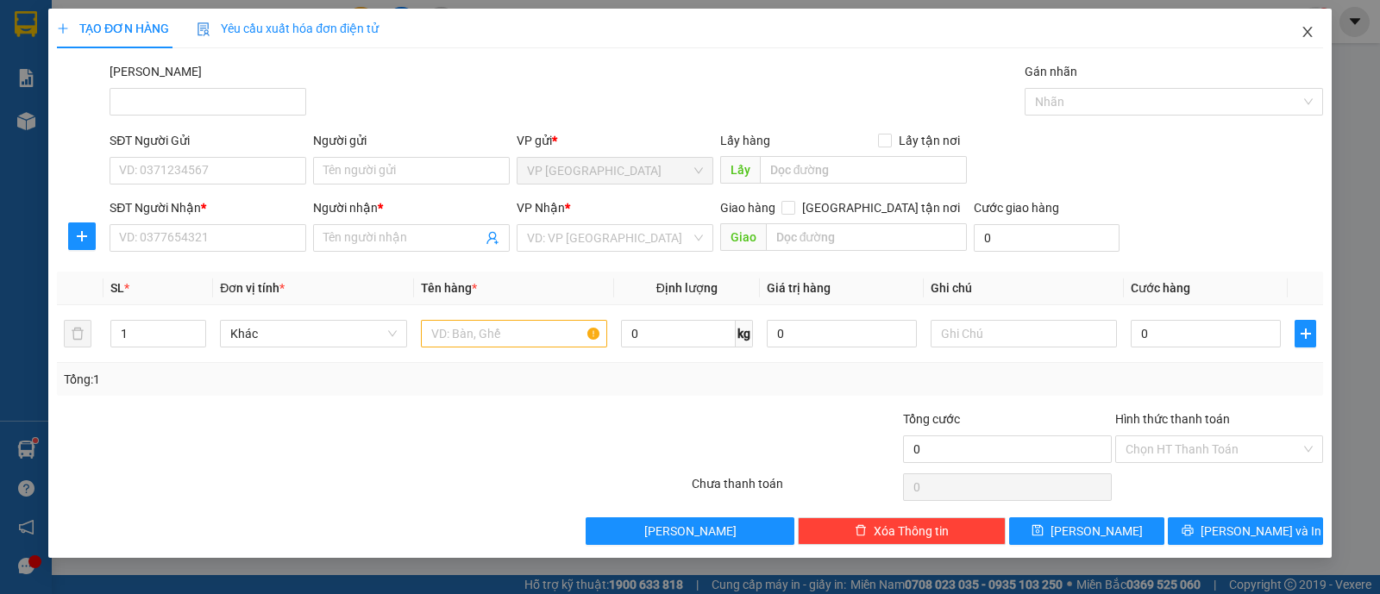
click at [1311, 34] on icon "close" at bounding box center [1308, 32] width 14 height 14
click at [1301, 24] on span "Close" at bounding box center [1307, 33] width 48 height 48
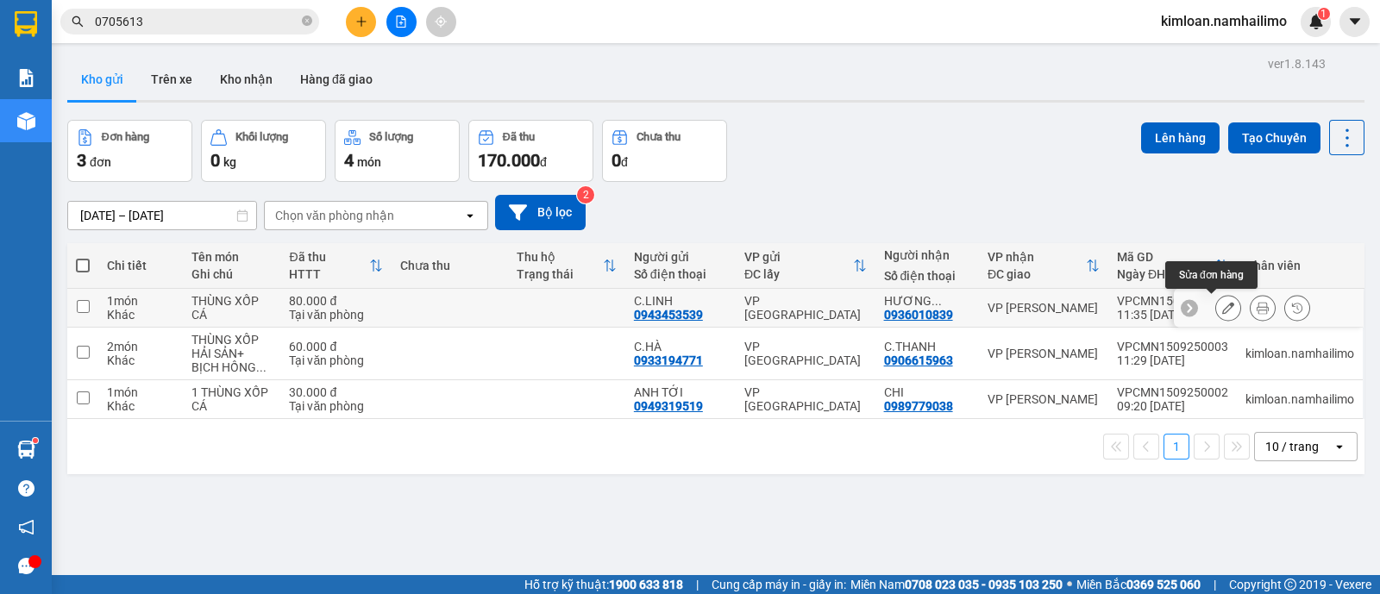
click at [1216, 308] on button at bounding box center [1228, 308] width 24 height 30
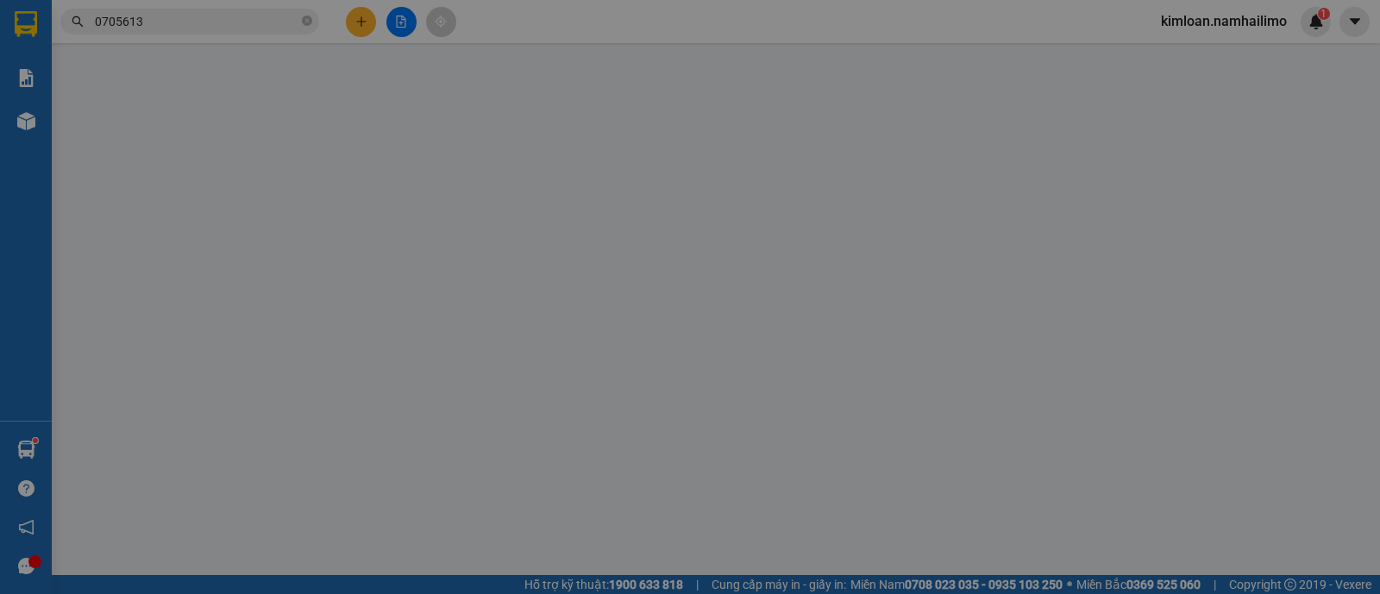
type input "0943453539"
type input "0936010839"
type input "80.000"
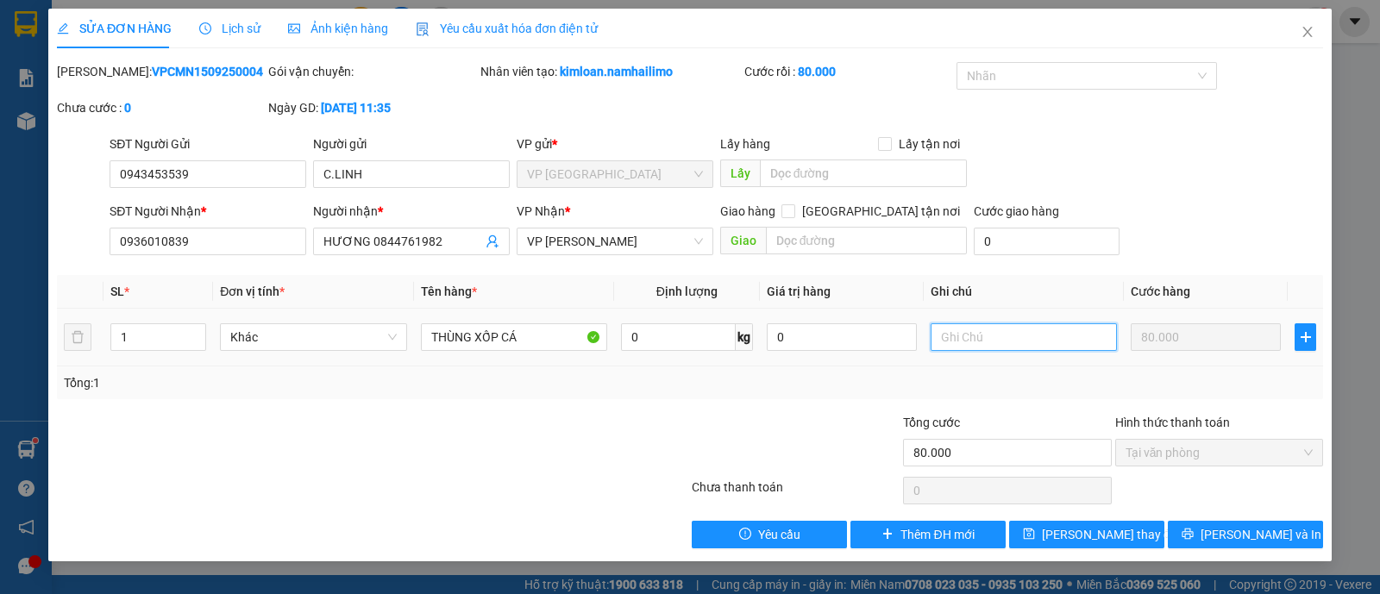
click at [1000, 335] on input "text" at bounding box center [1024, 337] width 186 height 28
type input "GỌI GẤP CHO KHÁCH KHI CÓ HÀNG"
click at [987, 379] on div "Tổng: 1" at bounding box center [690, 382] width 1252 height 19
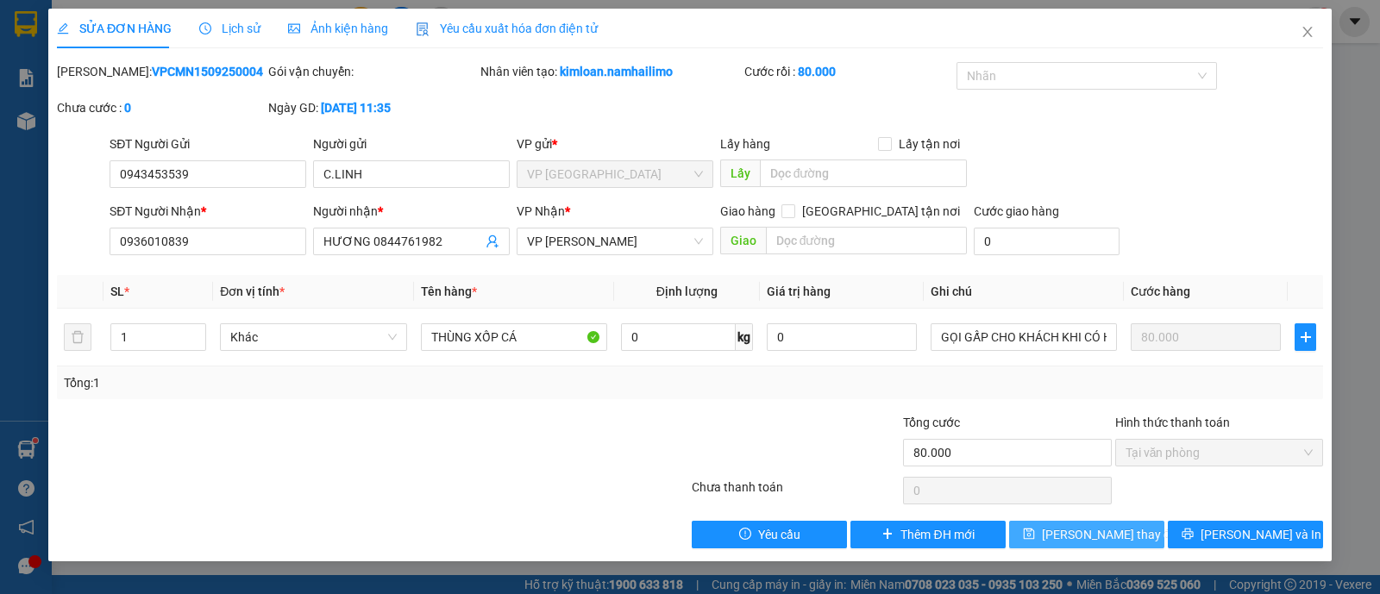
click at [1131, 537] on button "[PERSON_NAME] thay đổi" at bounding box center [1086, 535] width 155 height 28
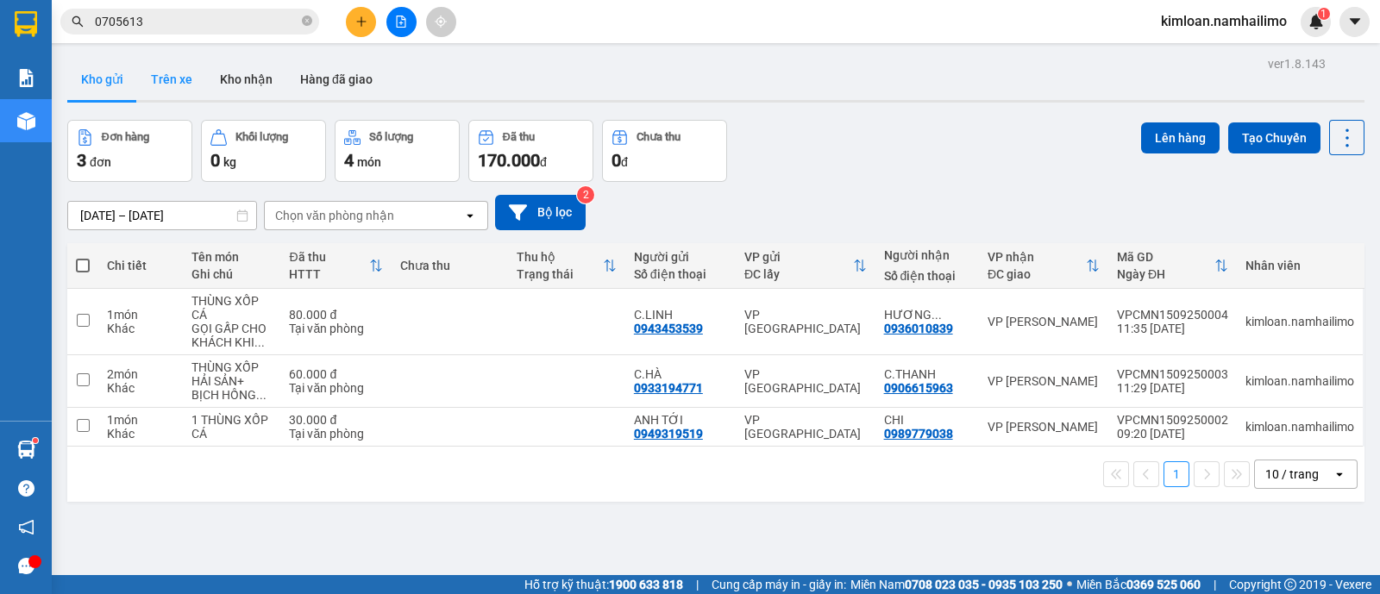
click at [158, 92] on button "Trên xe" at bounding box center [171, 79] width 69 height 41
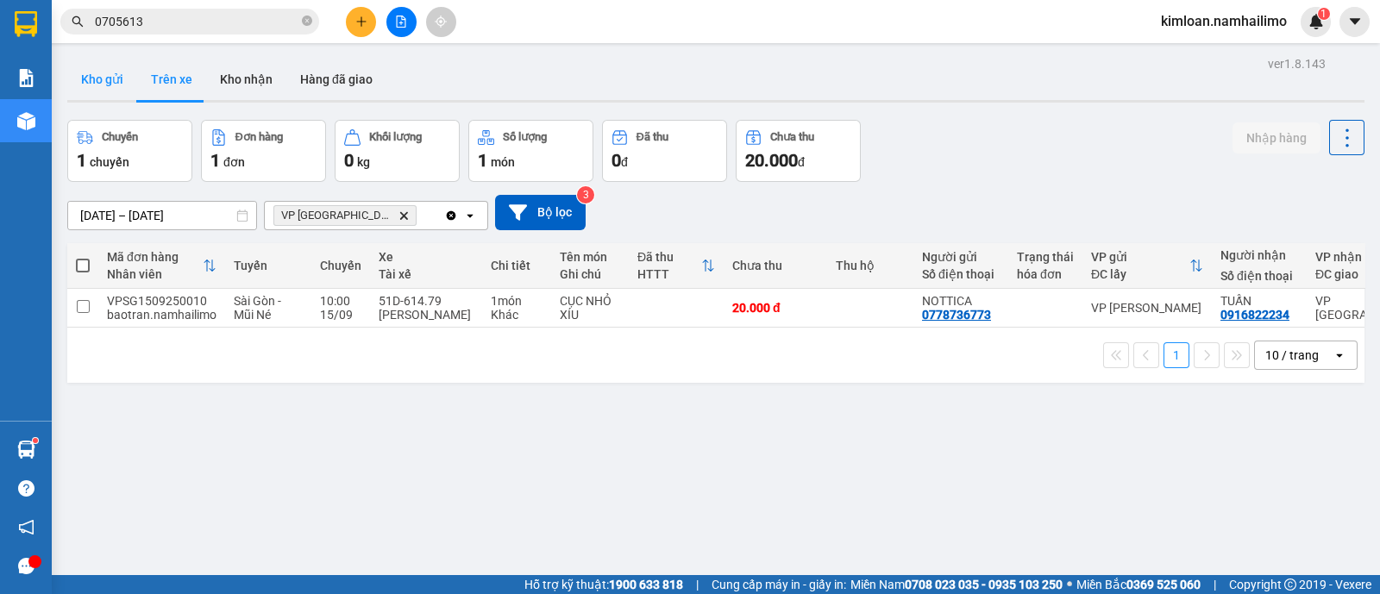
click at [71, 78] on button "Kho gửi" at bounding box center [102, 79] width 70 height 41
